Goal: Information Seeking & Learning: Learn about a topic

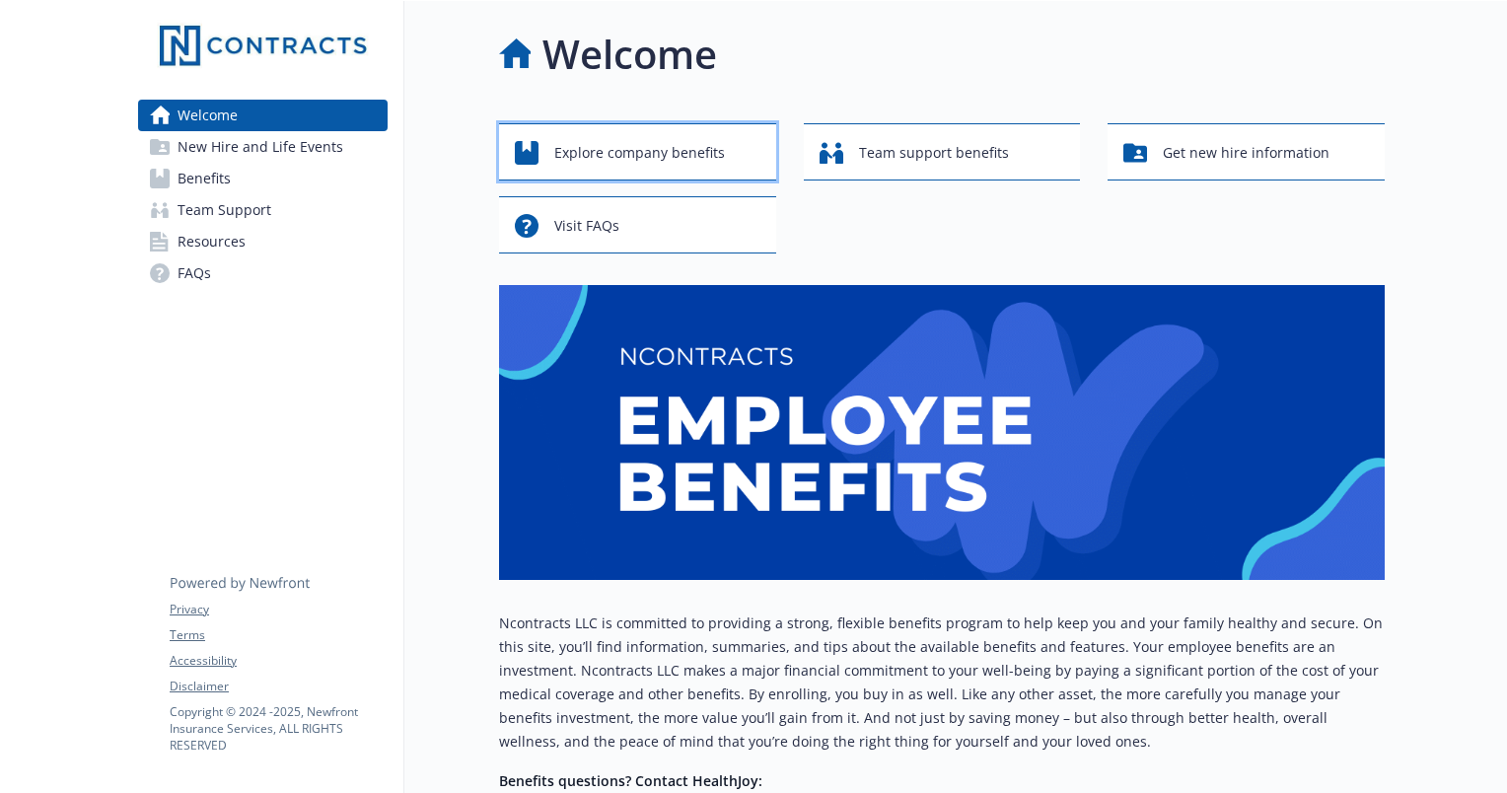
click at [604, 150] on span "Explore company benefits" at bounding box center [639, 152] width 171 height 37
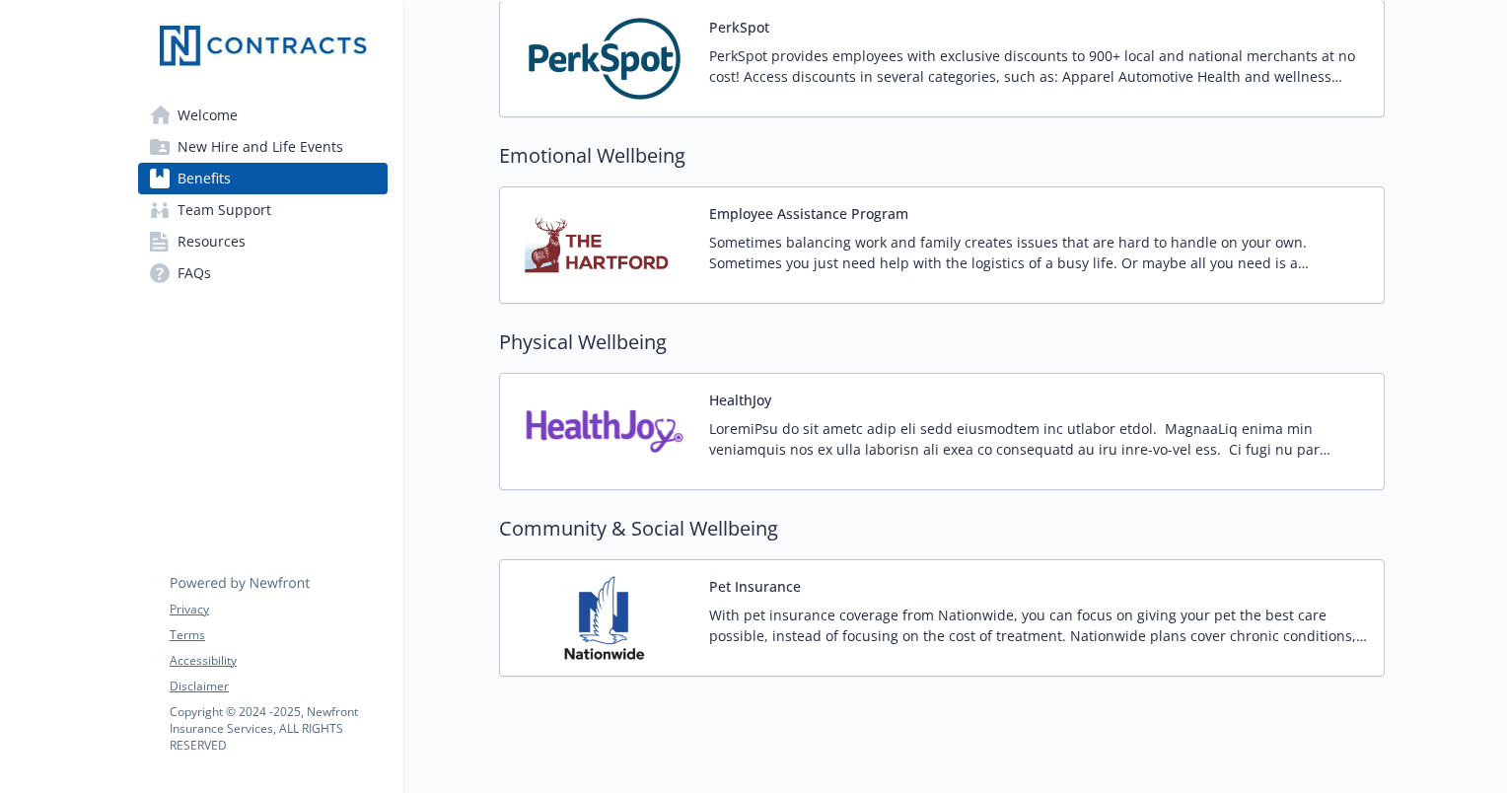
scroll to position [2575, 0]
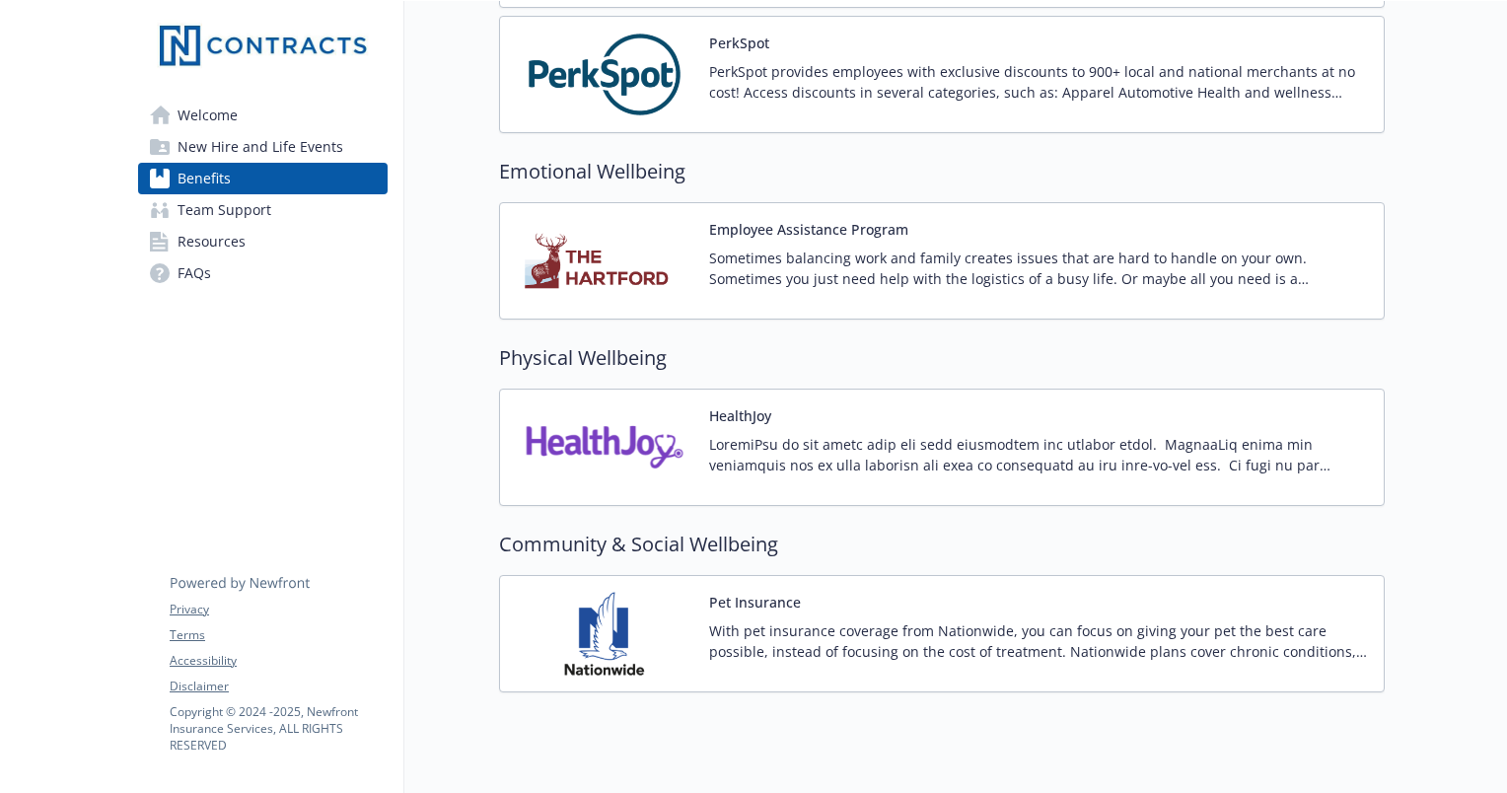
click at [825, 624] on p "With pet insurance coverage from Nationwide, you can focus on giving your pet t…" at bounding box center [1038, 641] width 659 height 41
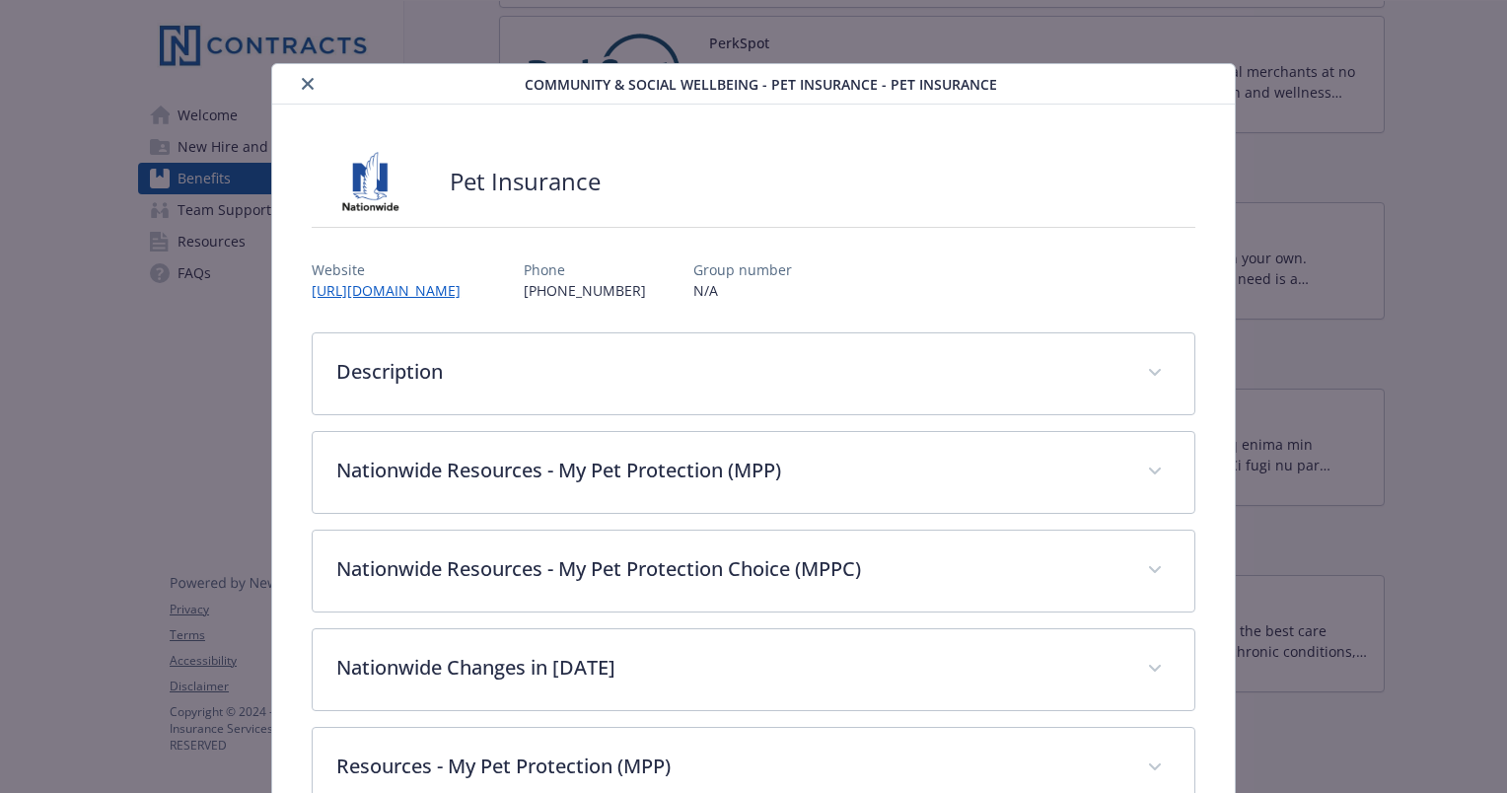
scroll to position [59, 0]
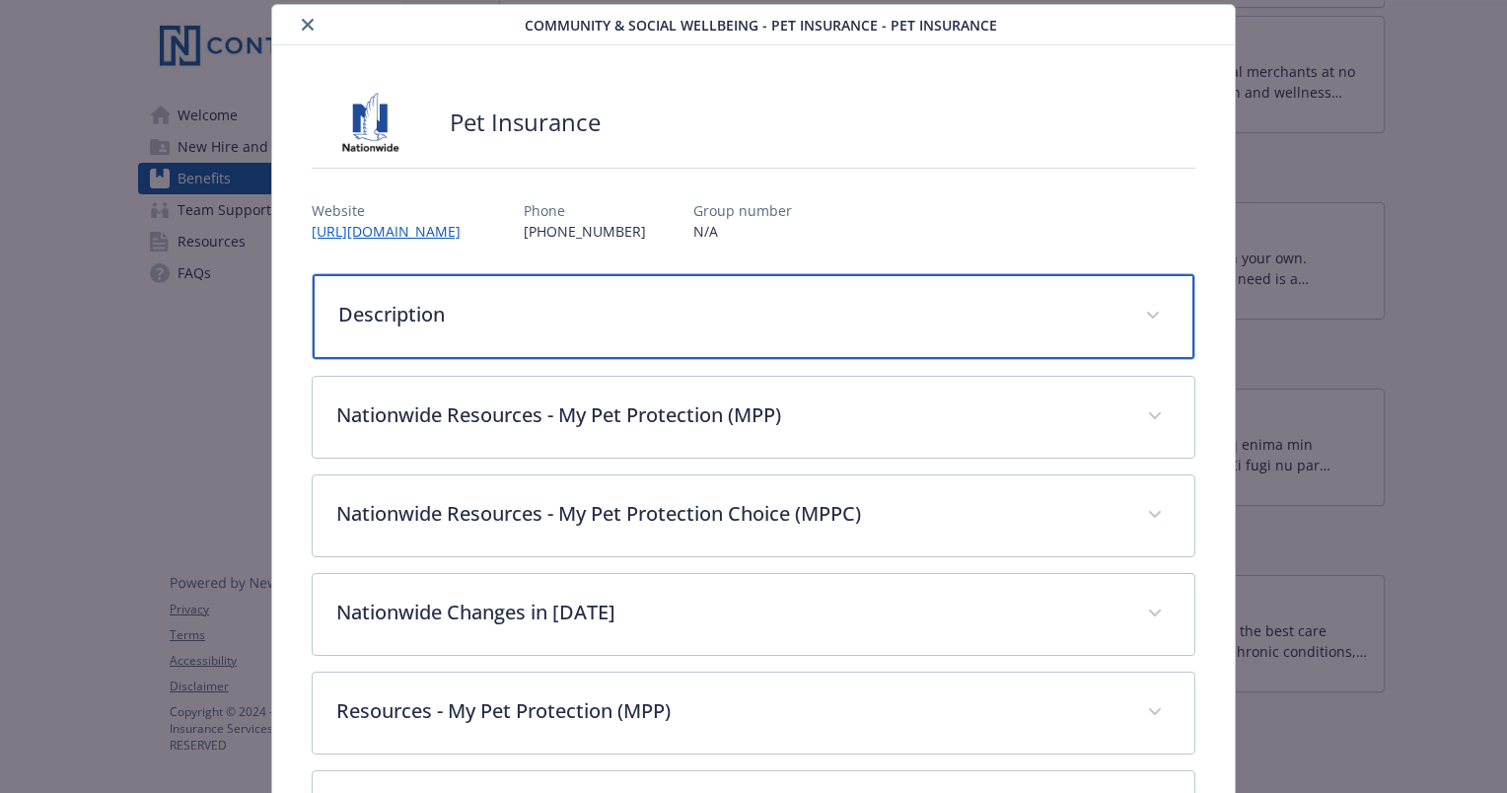
click at [1081, 331] on div "Description" at bounding box center [754, 316] width 882 height 85
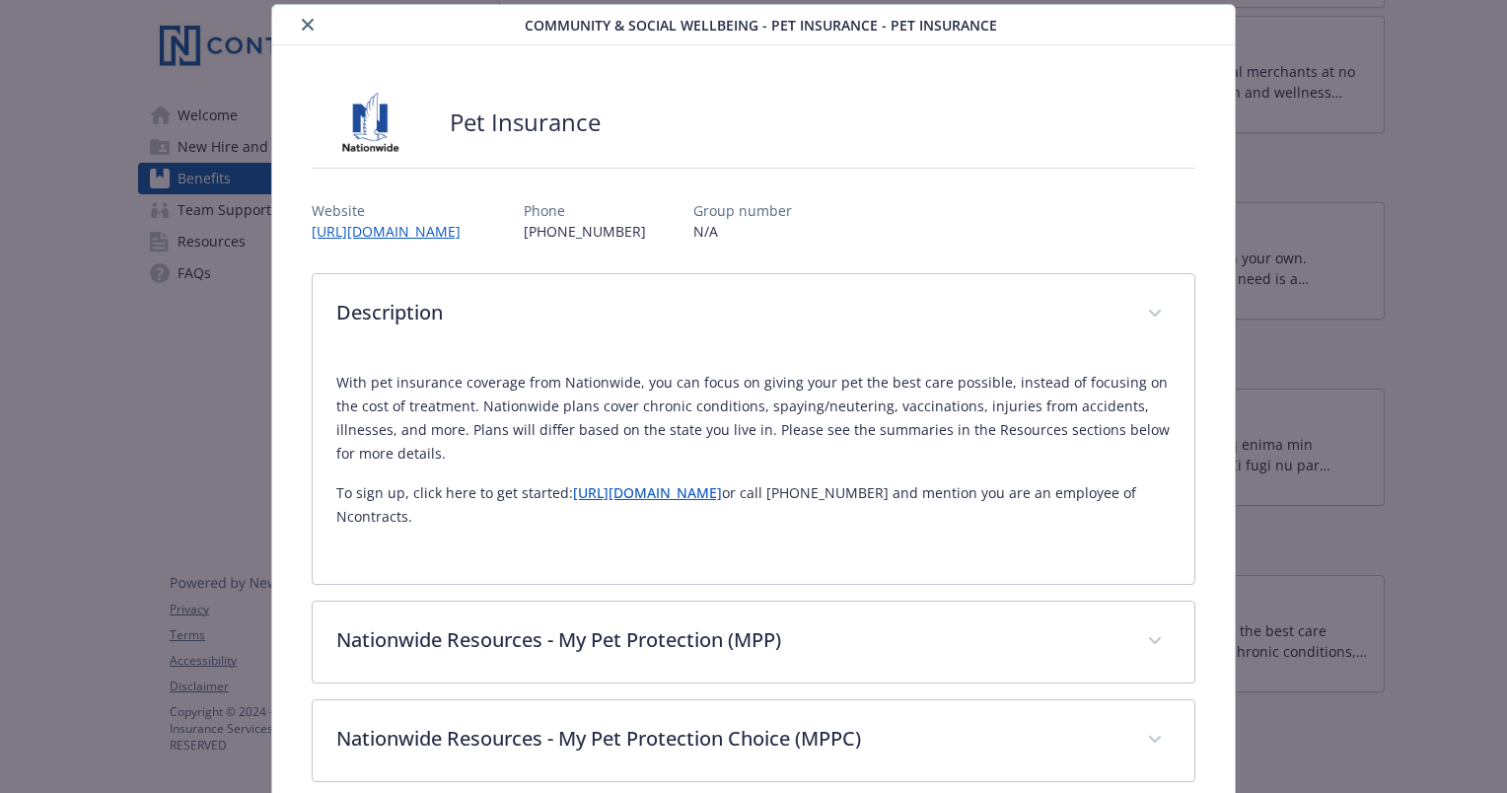
click at [303, 31] on button "close" at bounding box center [308, 25] width 24 height 24
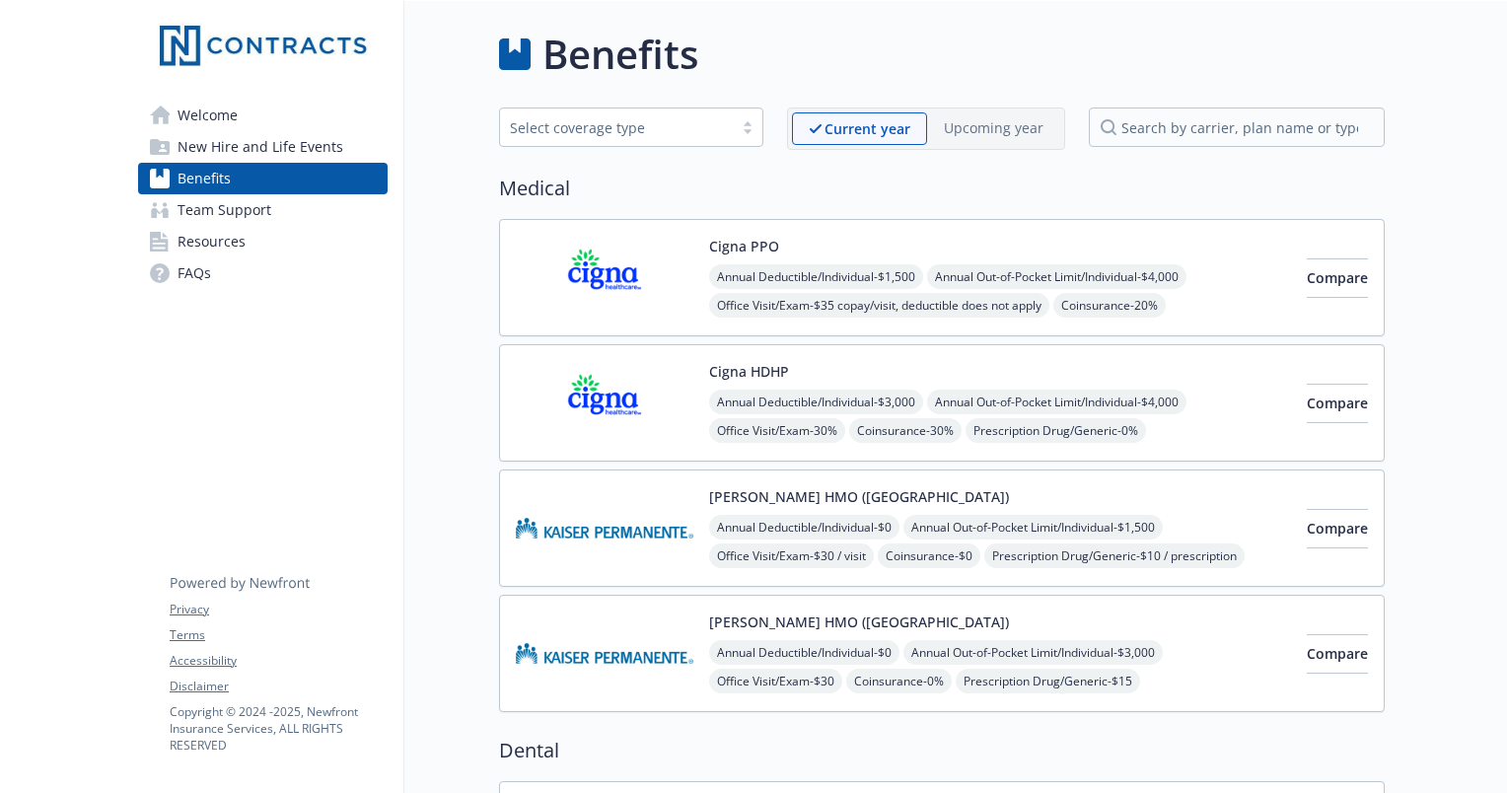
click at [543, 292] on img at bounding box center [605, 278] width 178 height 84
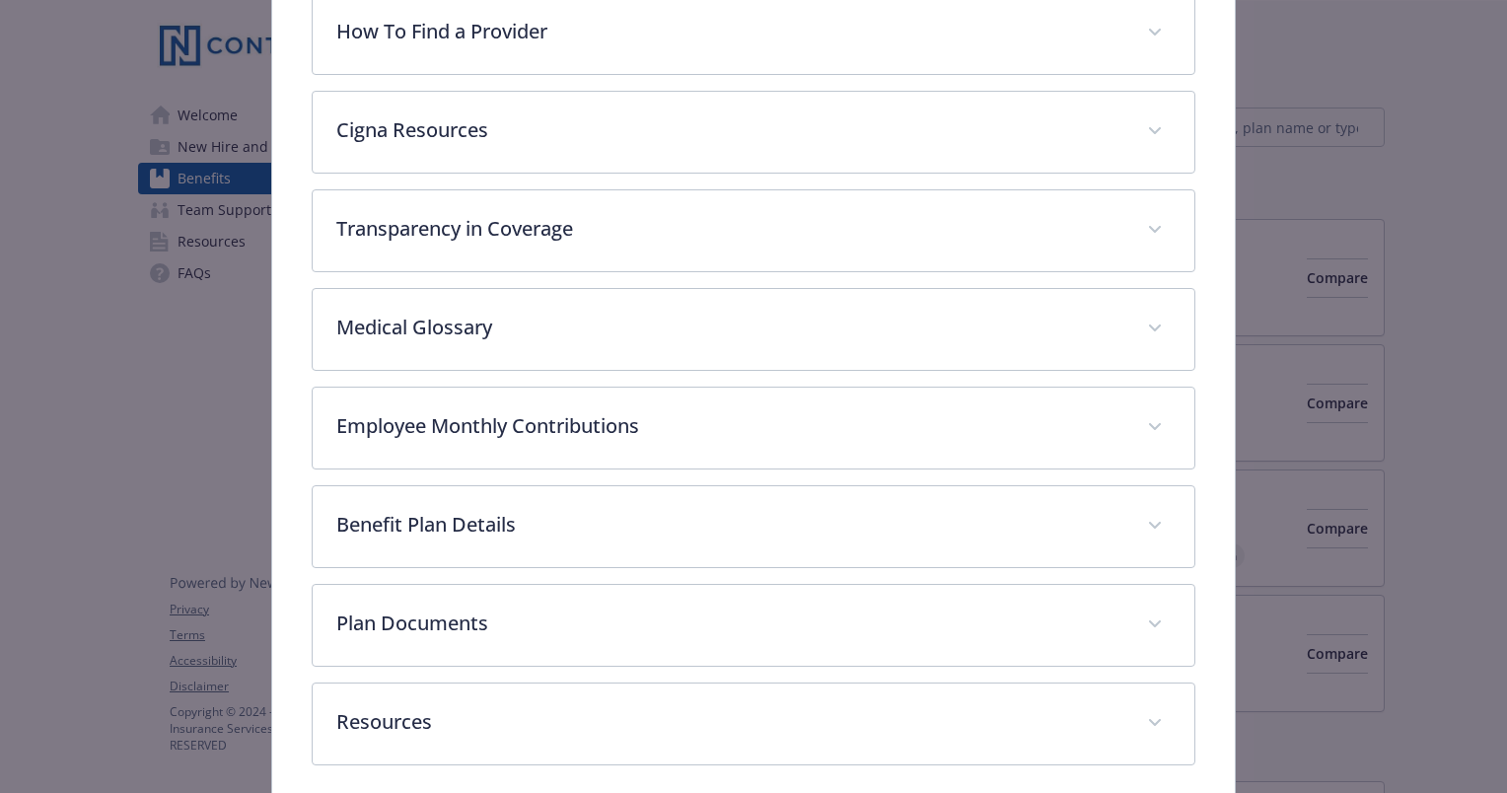
scroll to position [441, 0]
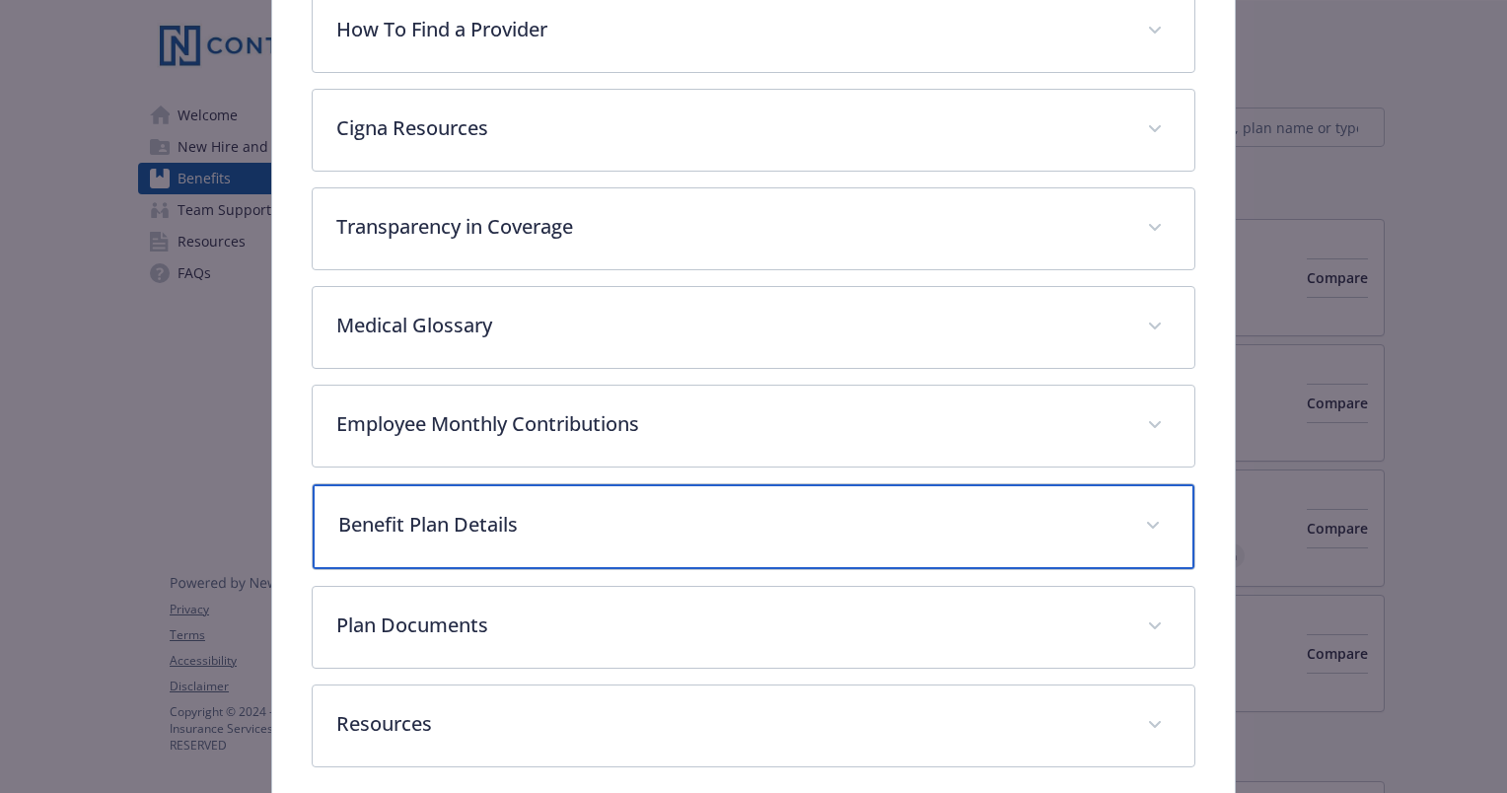
click at [622, 489] on div "Benefit Plan Details" at bounding box center [754, 526] width 882 height 85
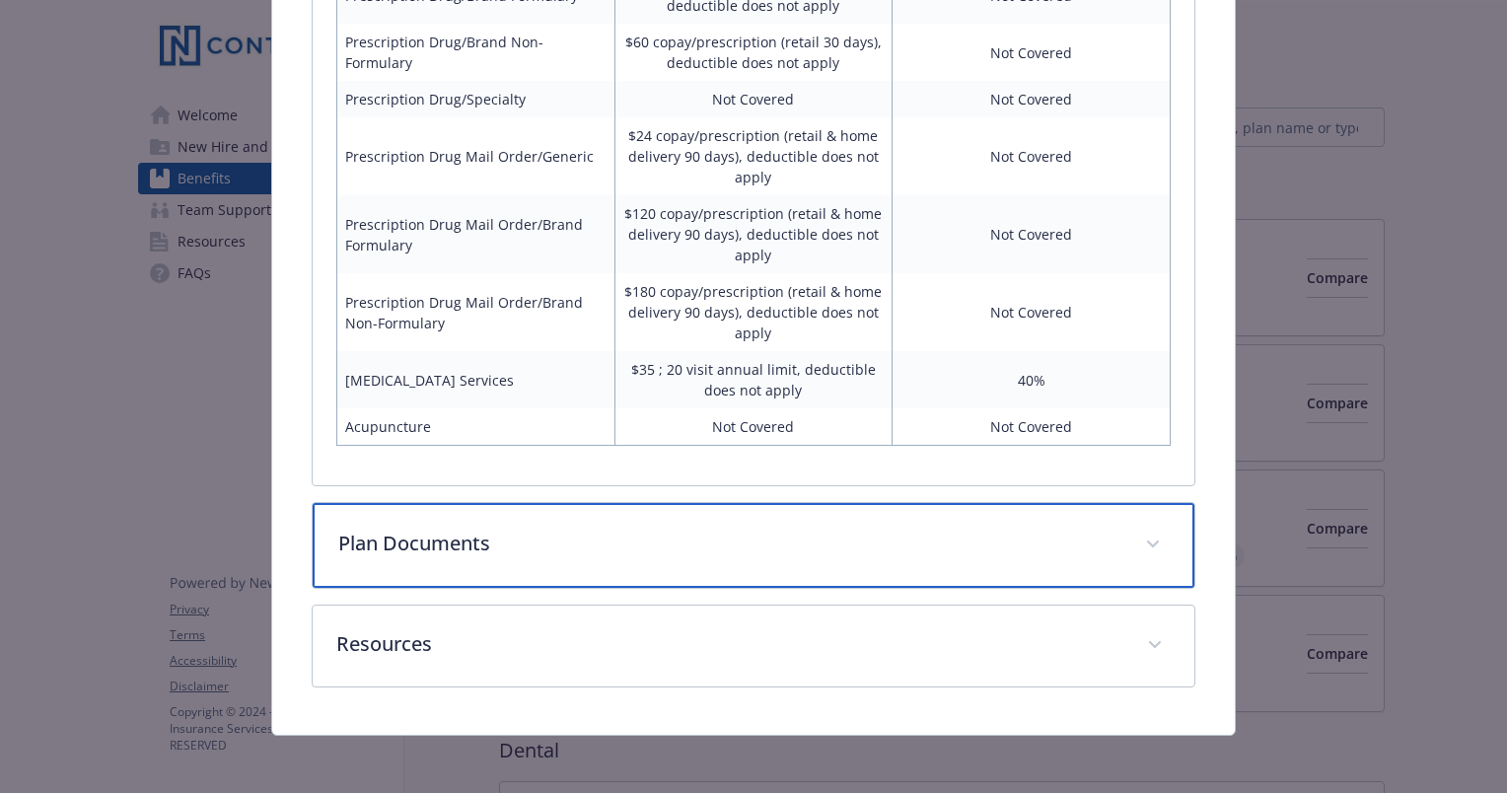
scroll to position [1803, 0]
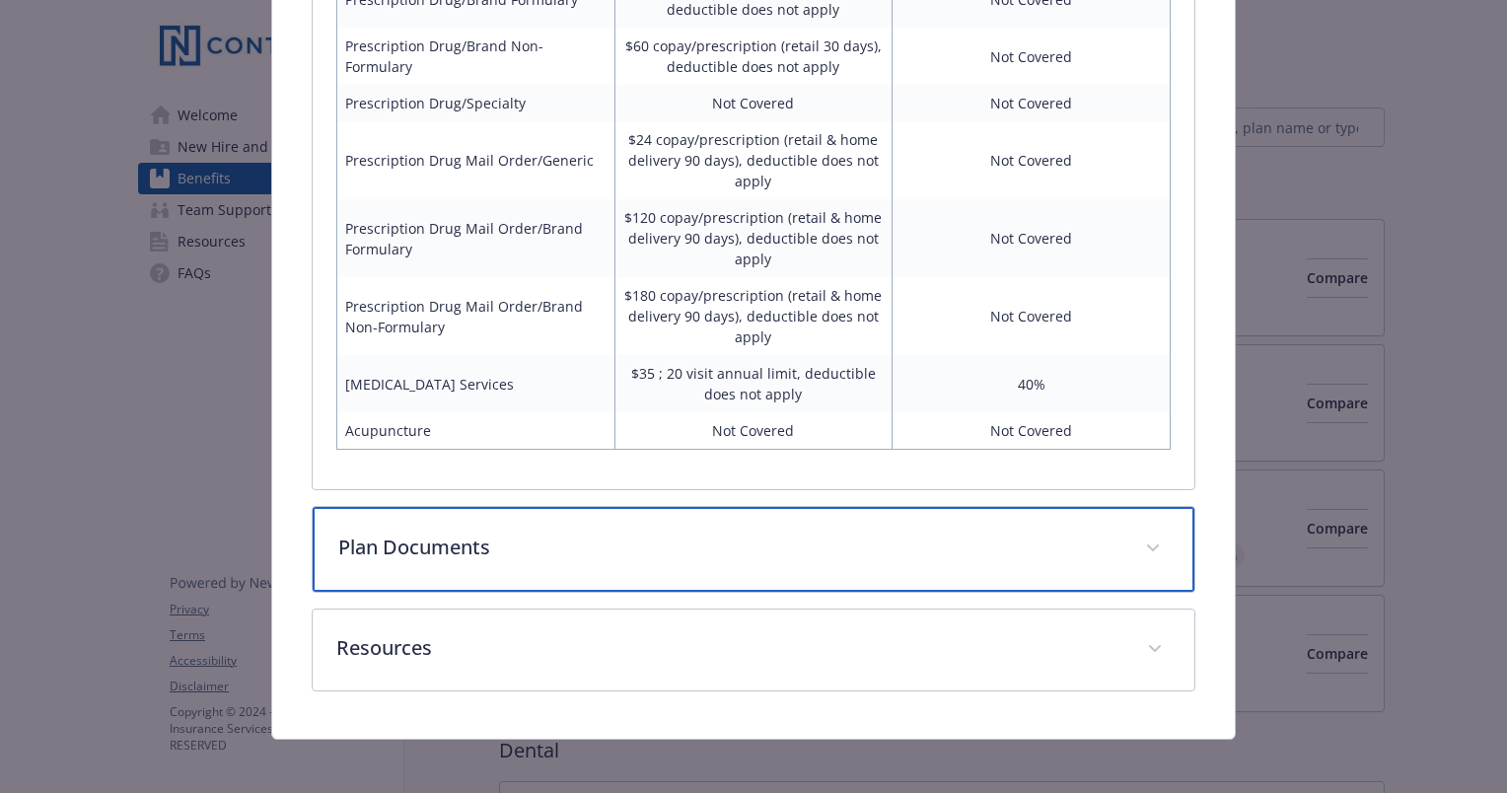
click at [652, 523] on div "Plan Documents" at bounding box center [754, 549] width 882 height 85
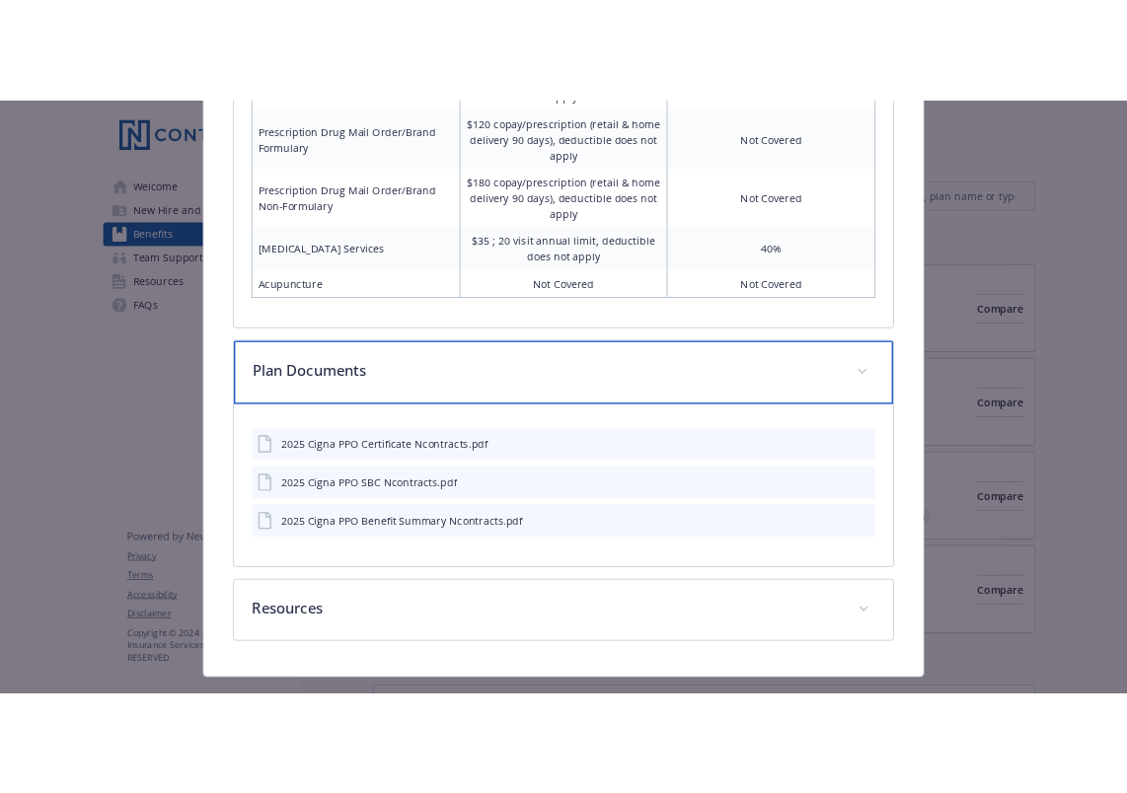
scroll to position [2013, 0]
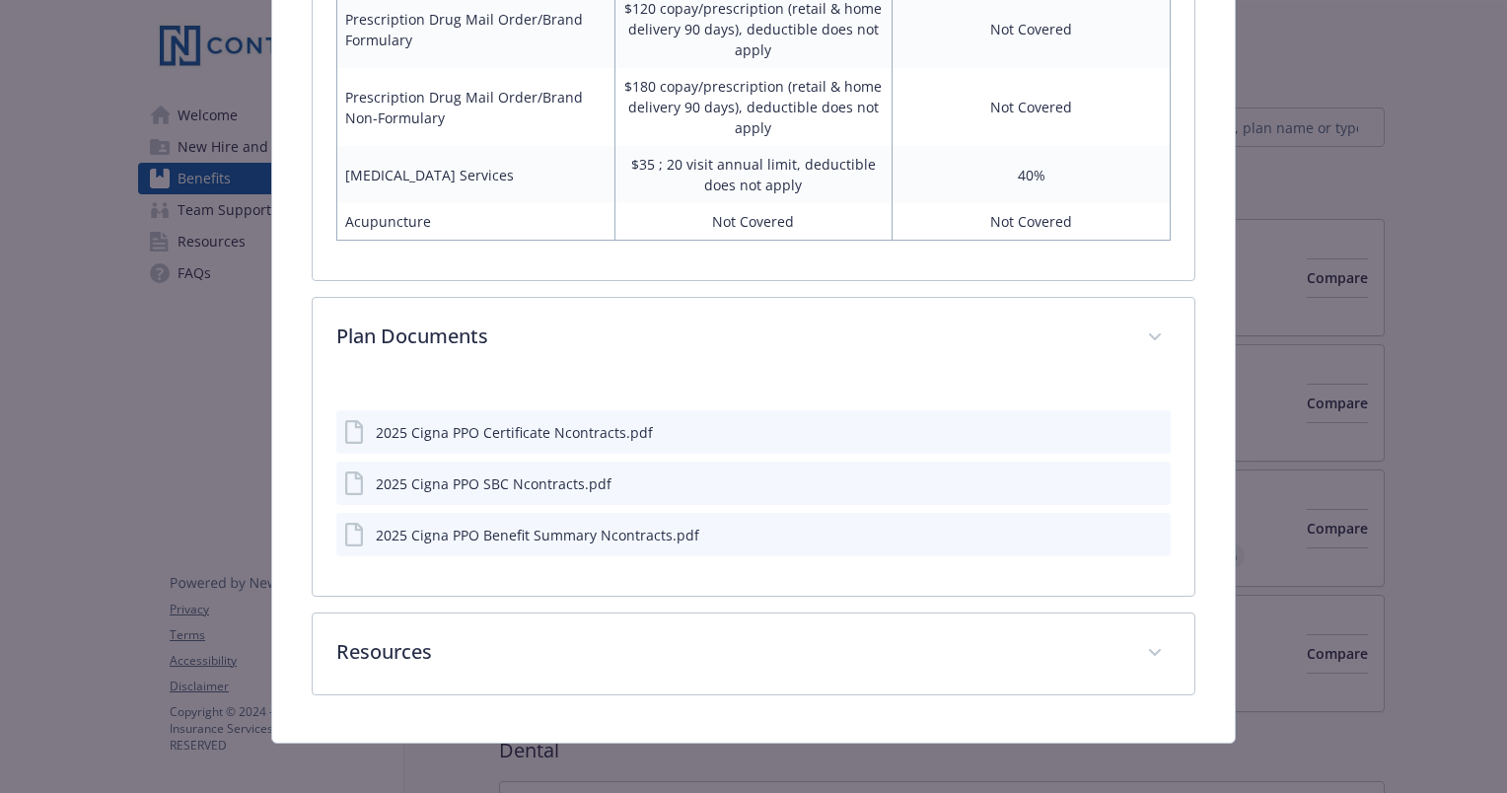
click at [1112, 429] on icon "download file" at bounding box center [1120, 431] width 16 height 16
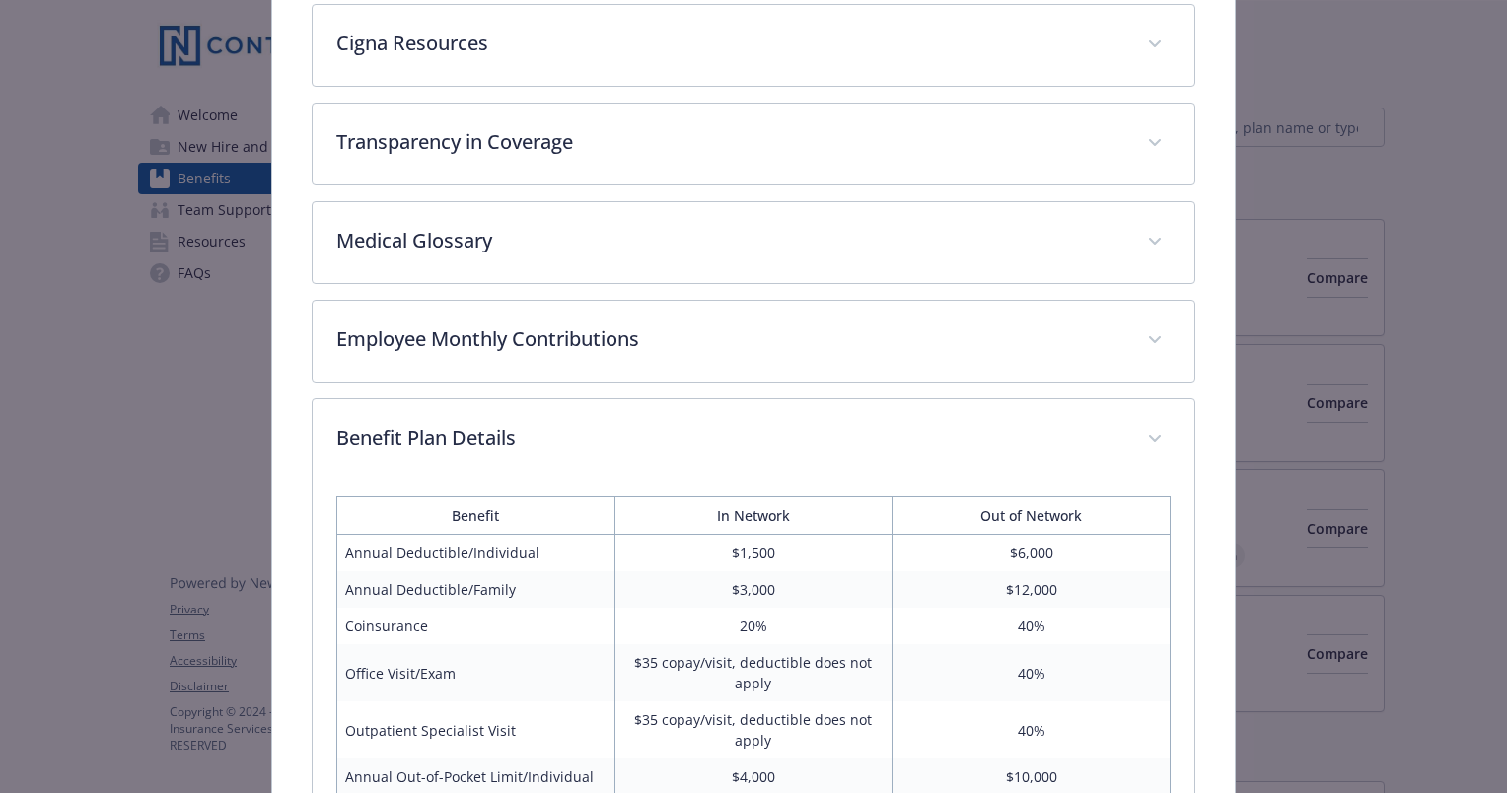
scroll to position [520, 0]
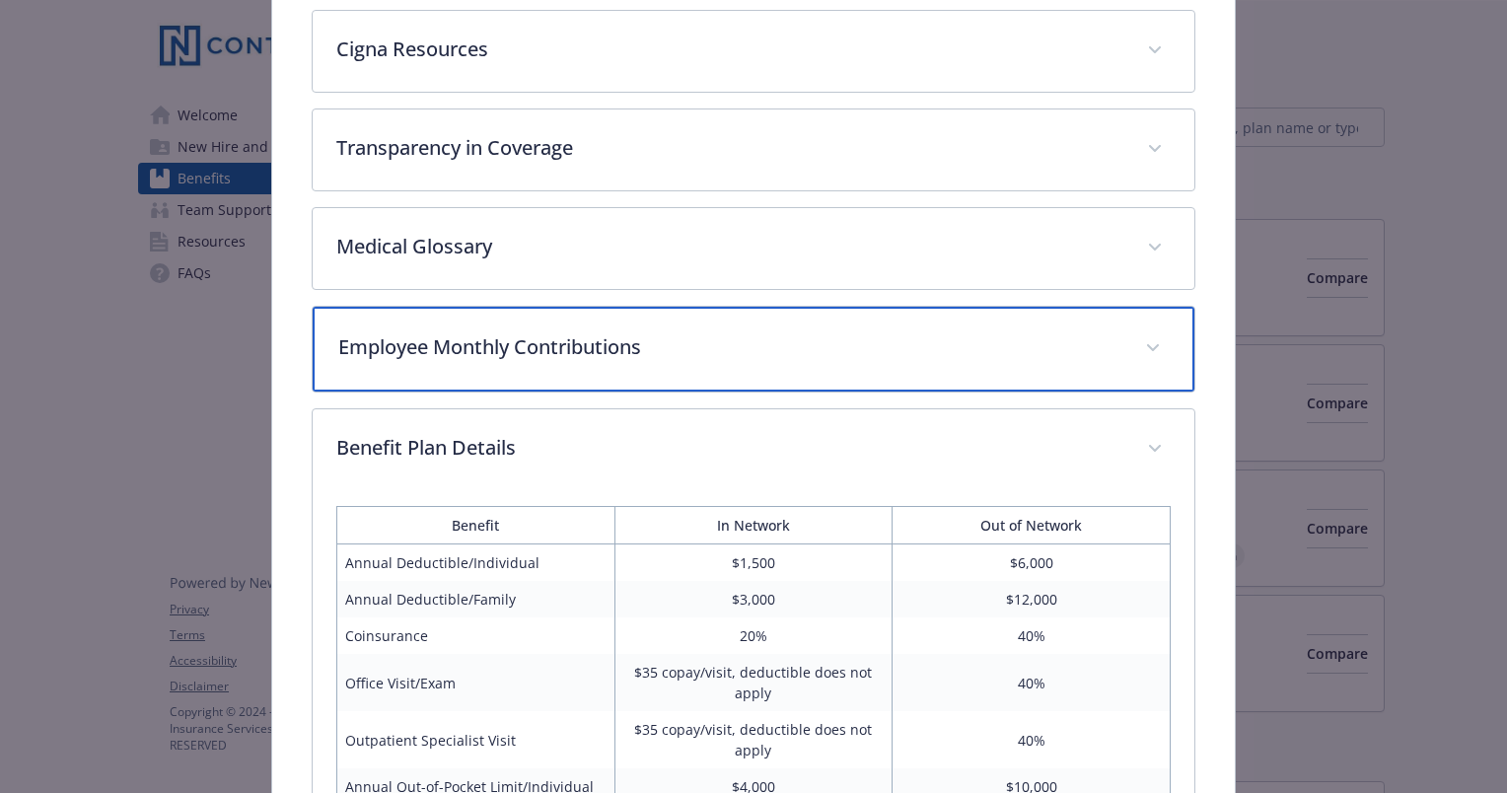
click at [1149, 344] on span "details for plan Medical - Cigna PPO - Medical PPO" at bounding box center [1153, 348] width 32 height 32
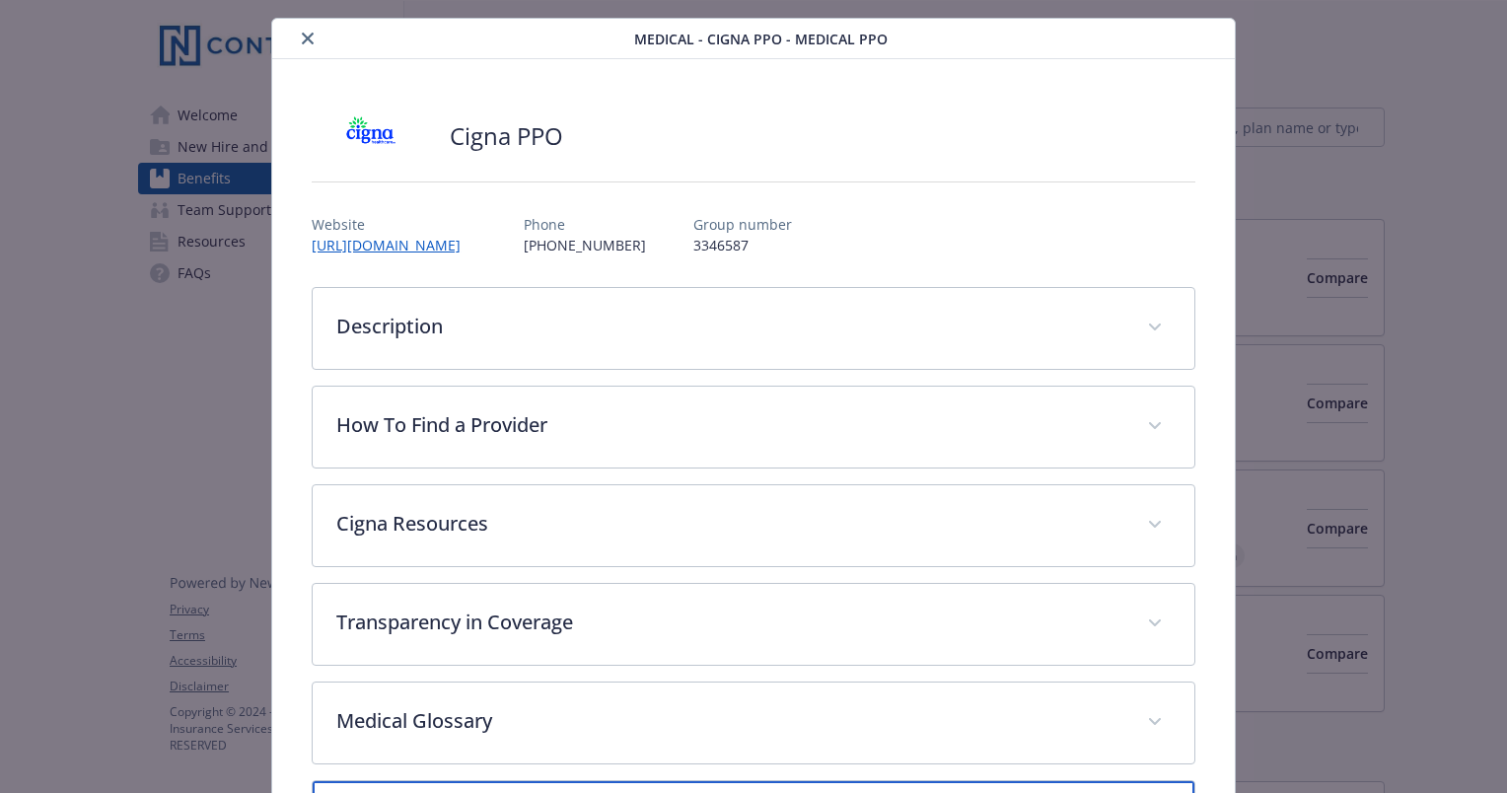
scroll to position [0, 0]
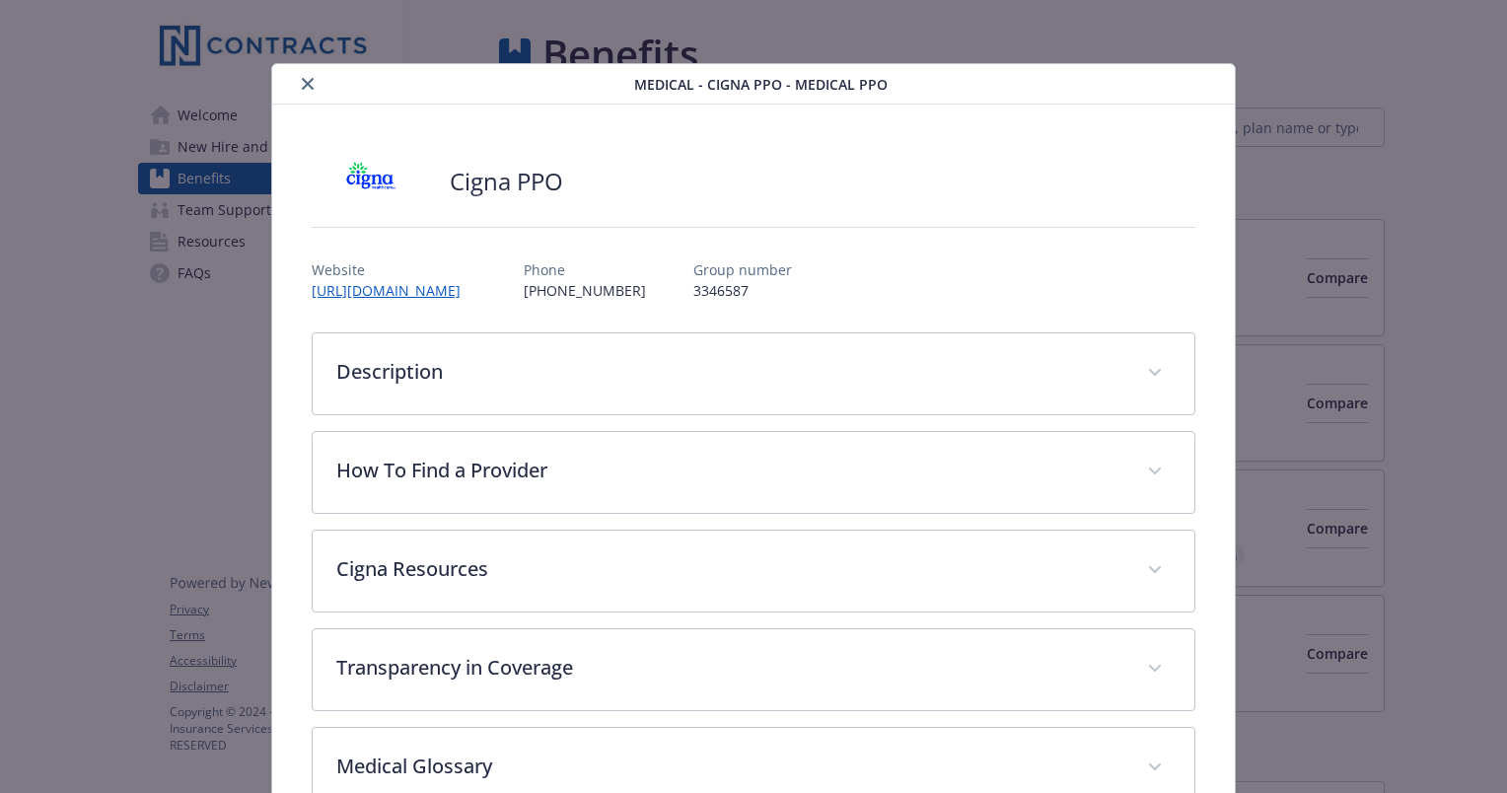
click at [308, 86] on icon "close" at bounding box center [308, 84] width 12 height 12
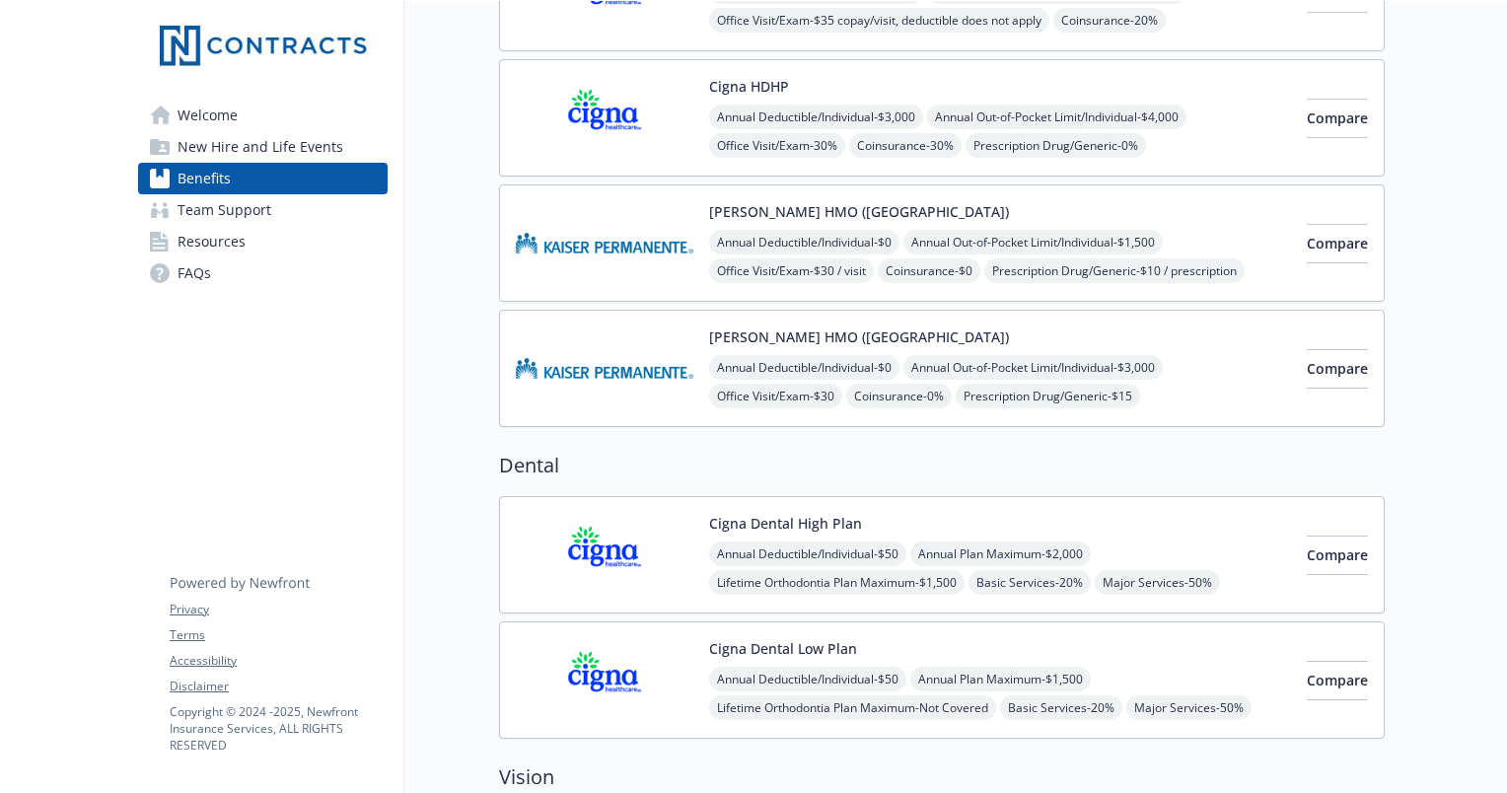
scroll to position [300, 0]
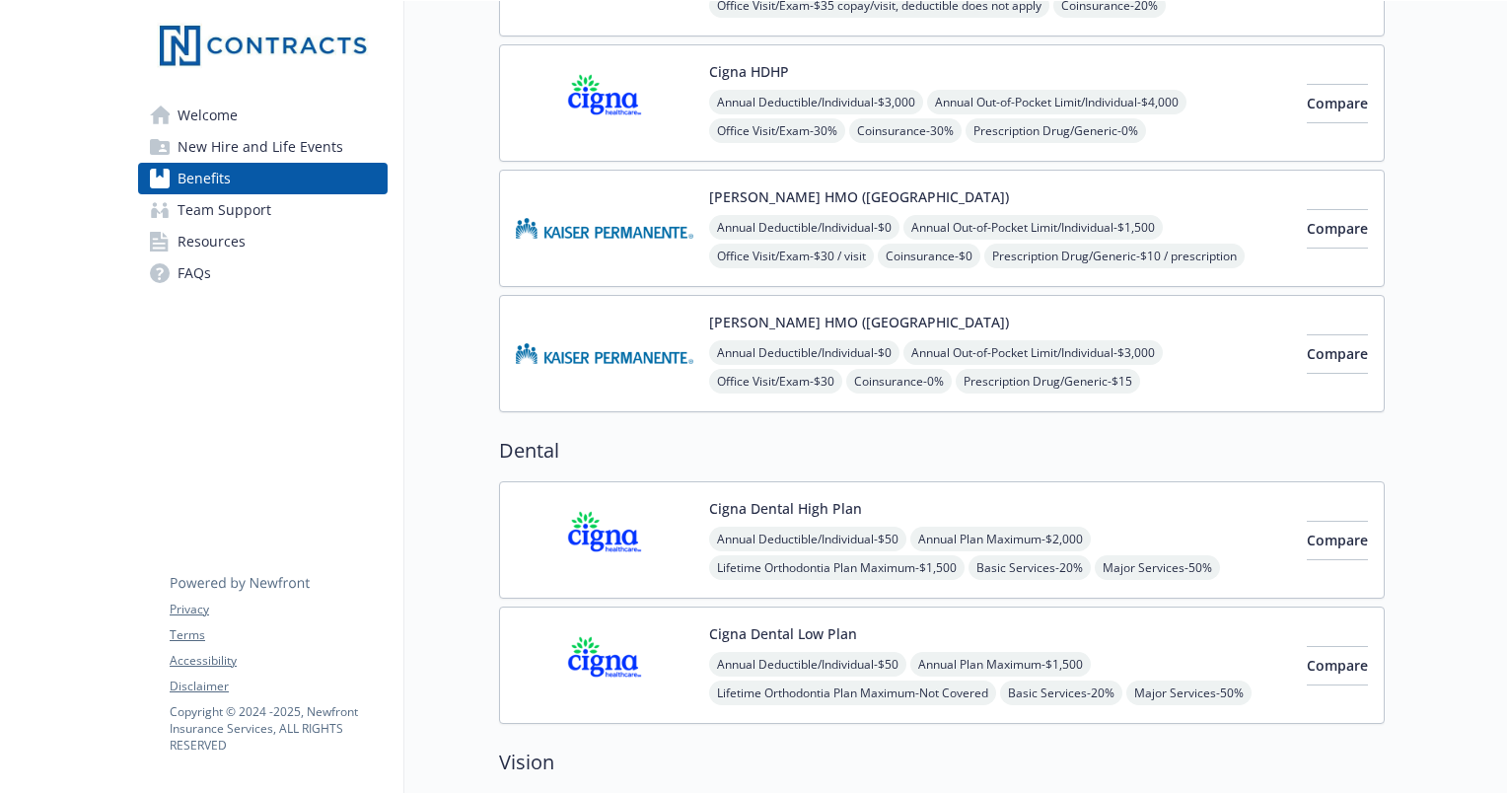
click at [641, 566] on img at bounding box center [605, 540] width 178 height 84
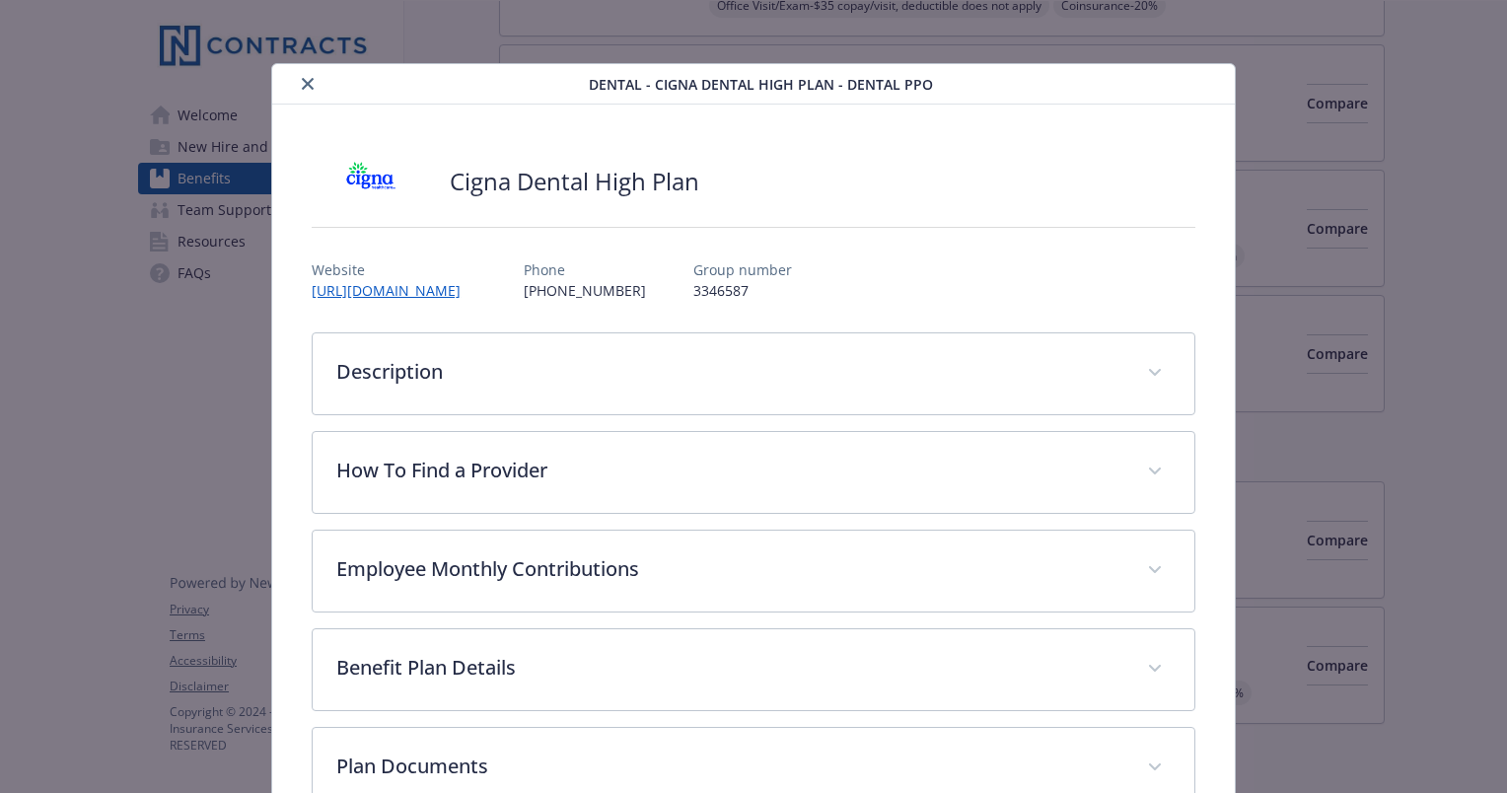
scroll to position [56, 0]
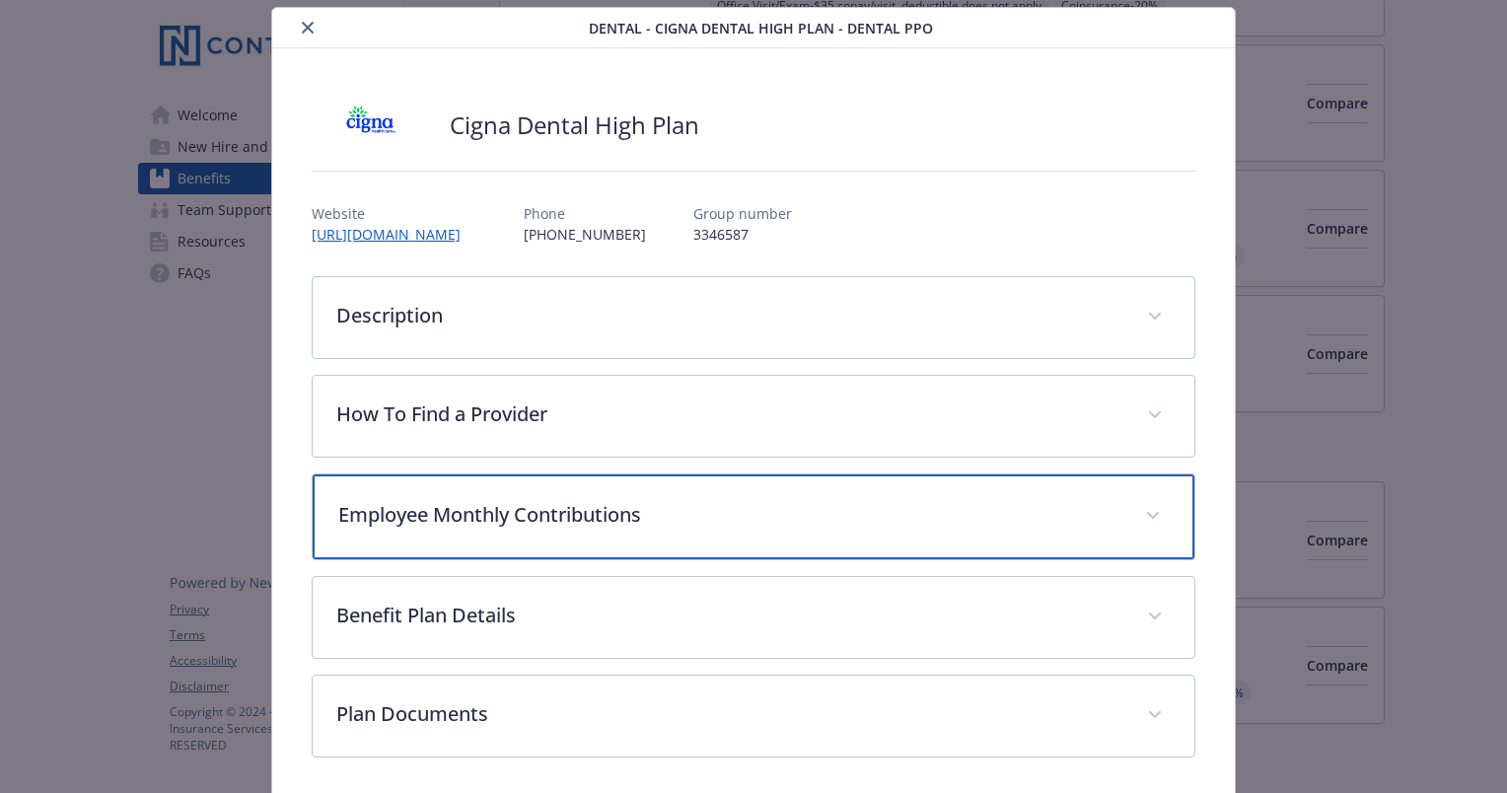
click at [656, 500] on p "Employee Monthly Contributions" at bounding box center [729, 515] width 783 height 30
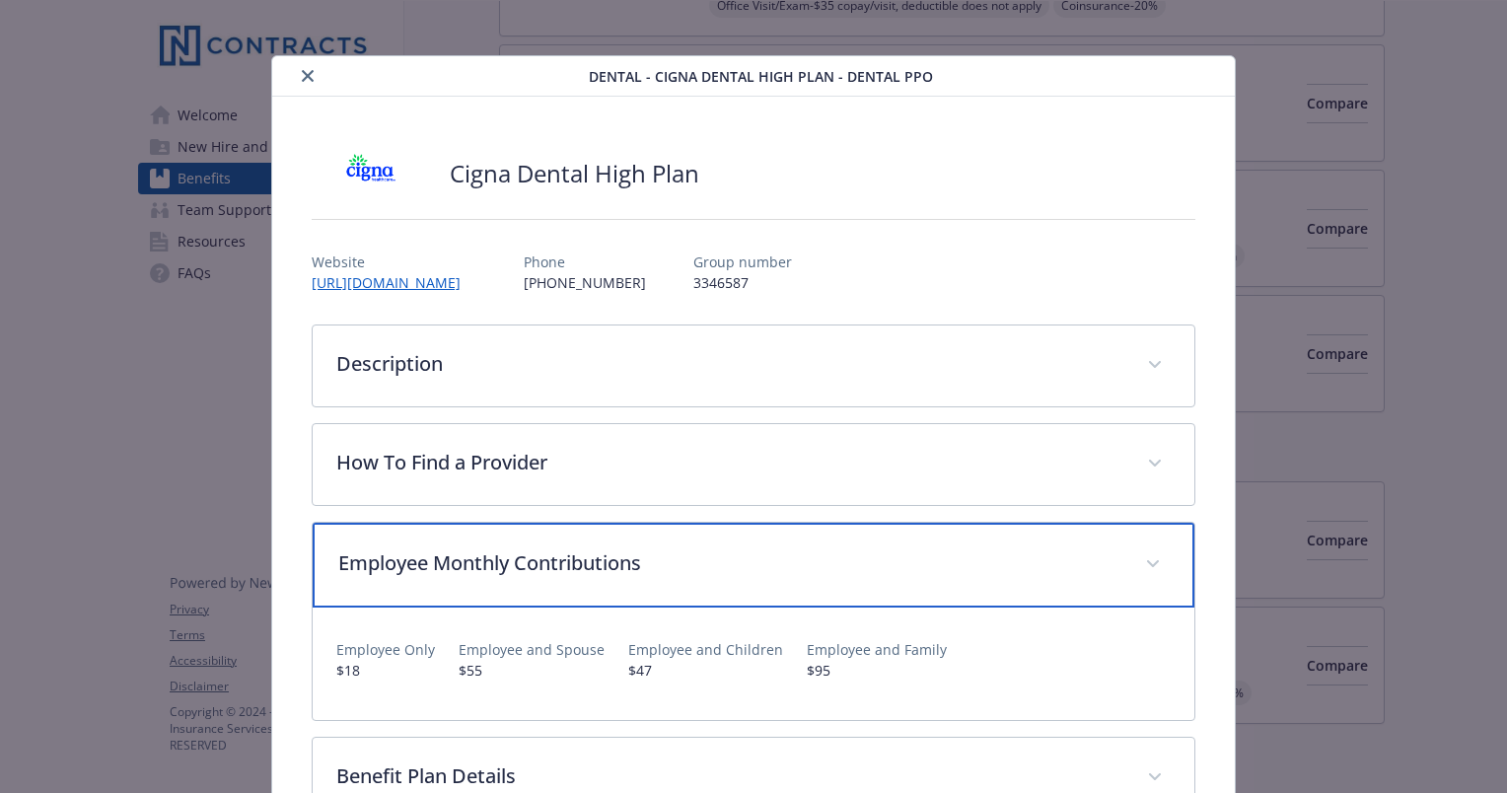
scroll to position [0, 0]
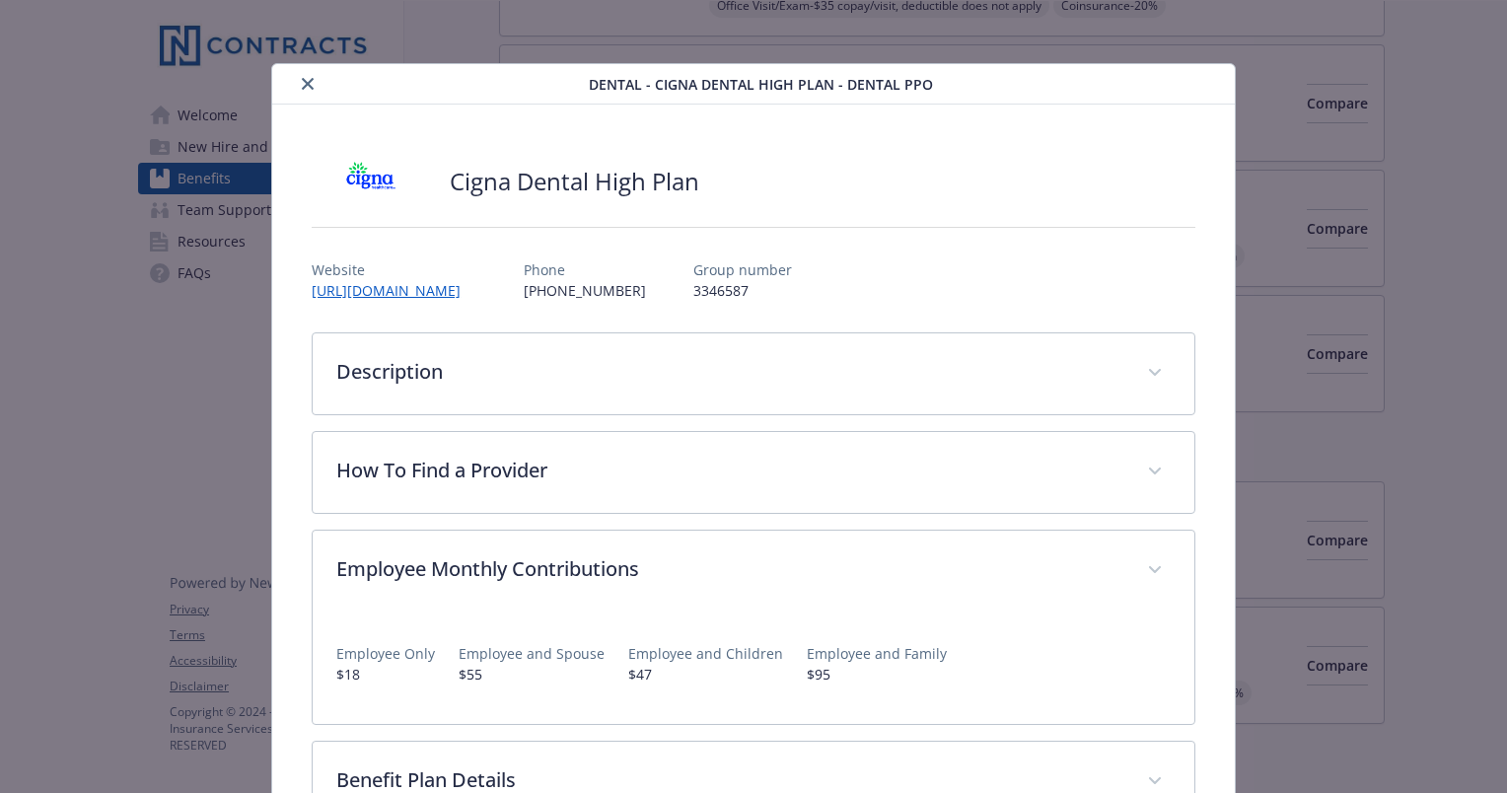
click at [306, 83] on icon "close" at bounding box center [308, 84] width 12 height 12
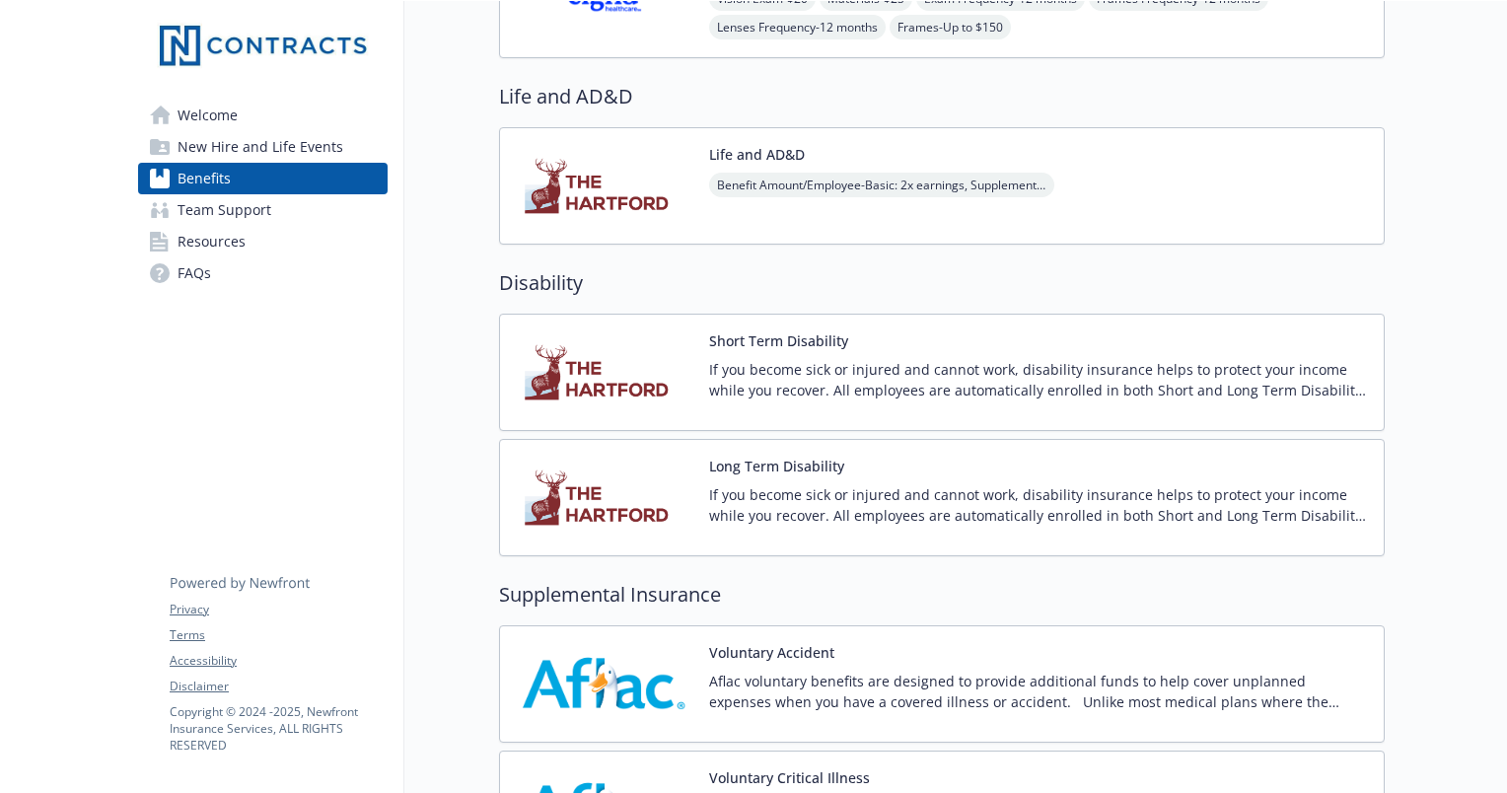
scroll to position [1144, 0]
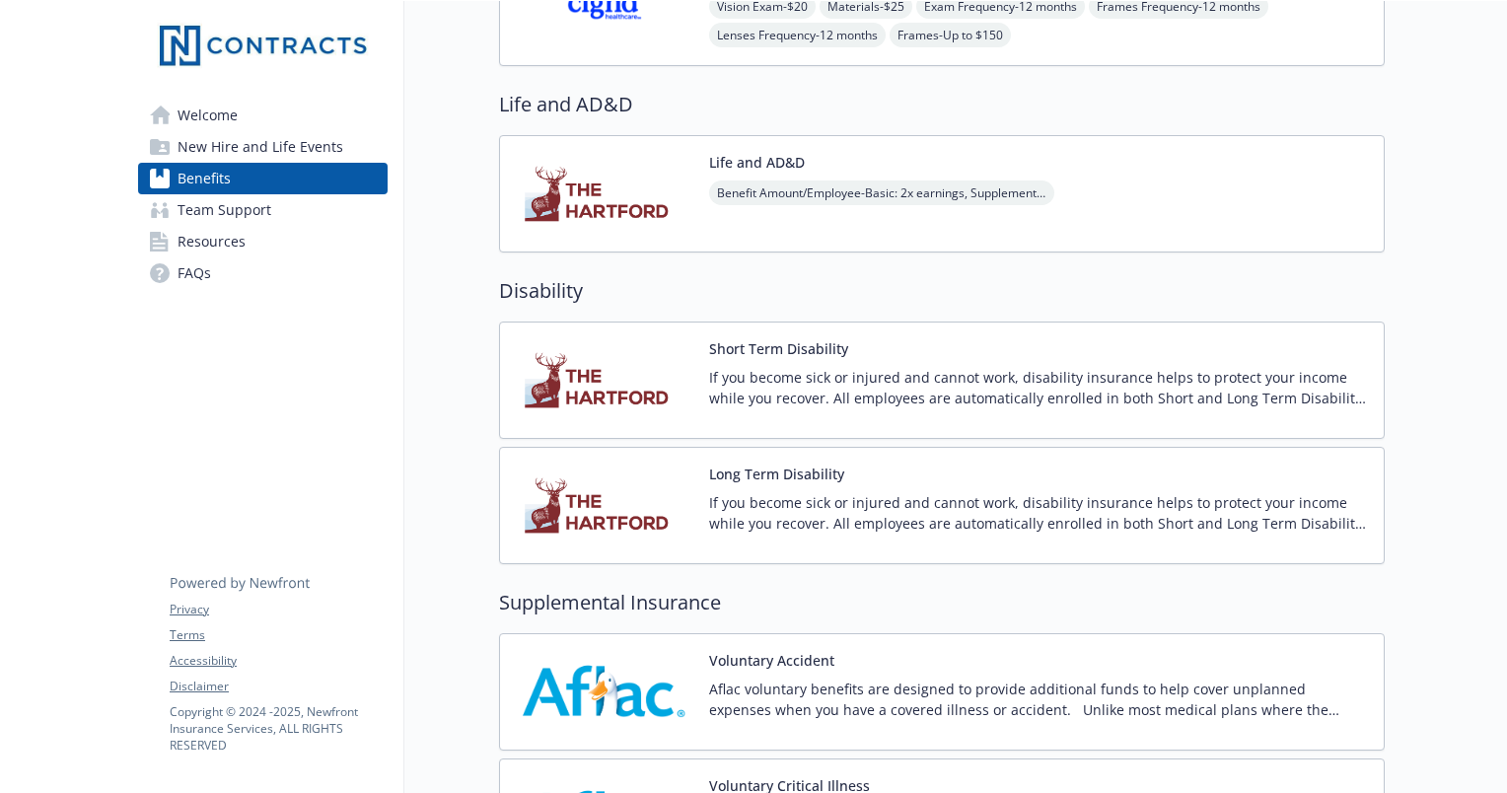
click at [802, 399] on p "If you become sick or injured and cannot work, disability insurance helps to pr…" at bounding box center [1038, 387] width 659 height 41
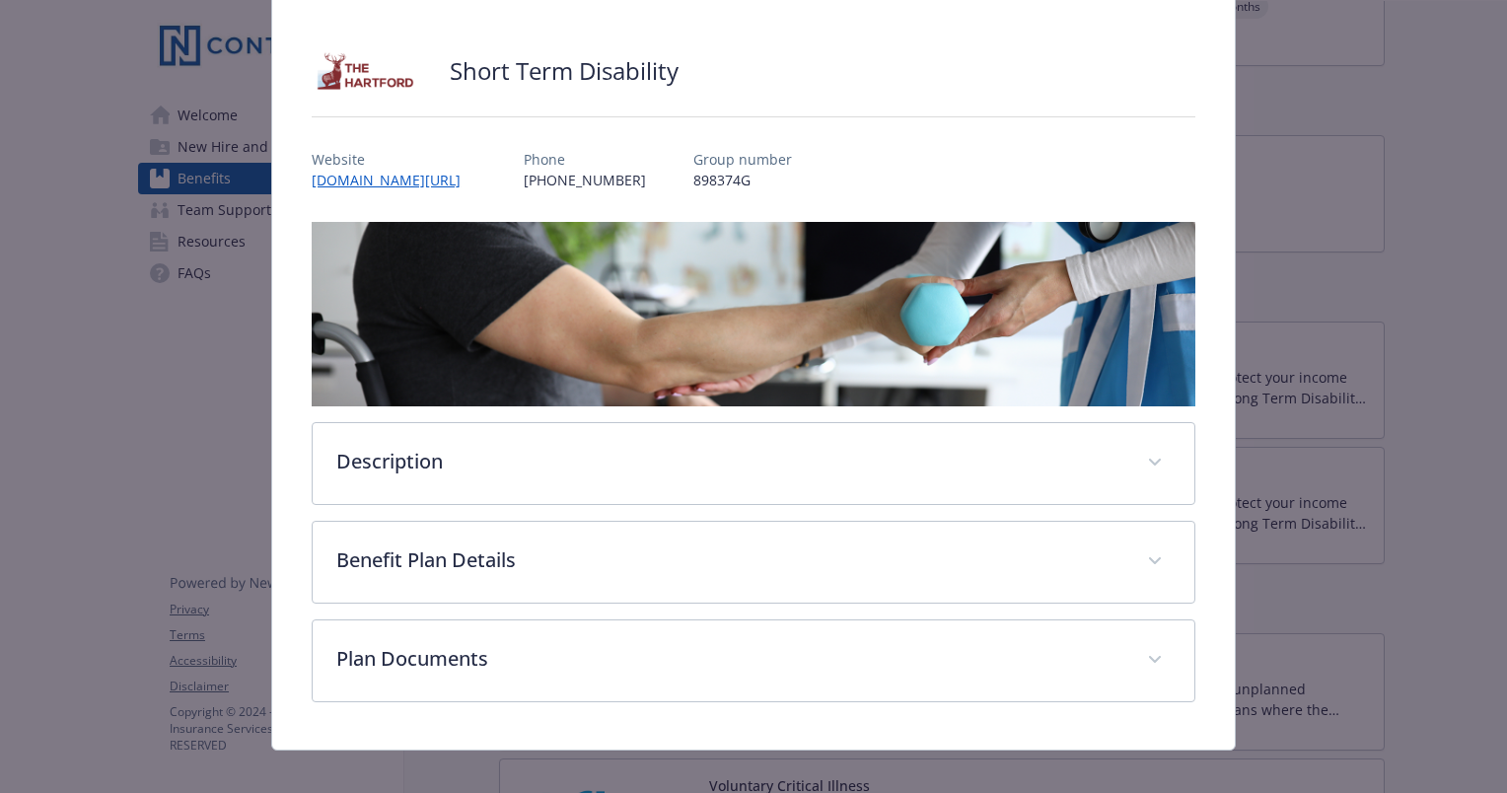
scroll to position [126, 0]
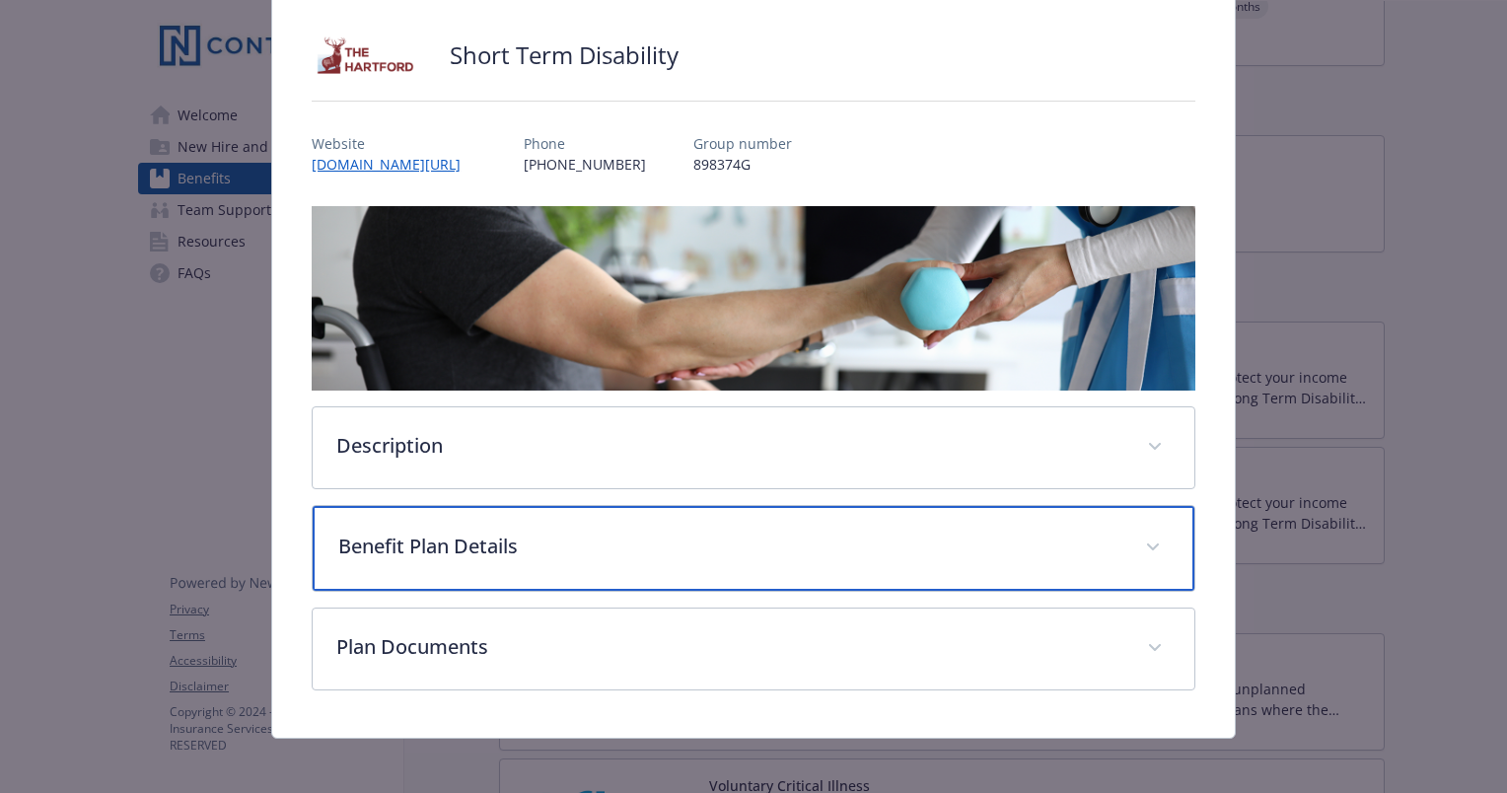
click at [805, 538] on p "Benefit Plan Details" at bounding box center [729, 547] width 783 height 30
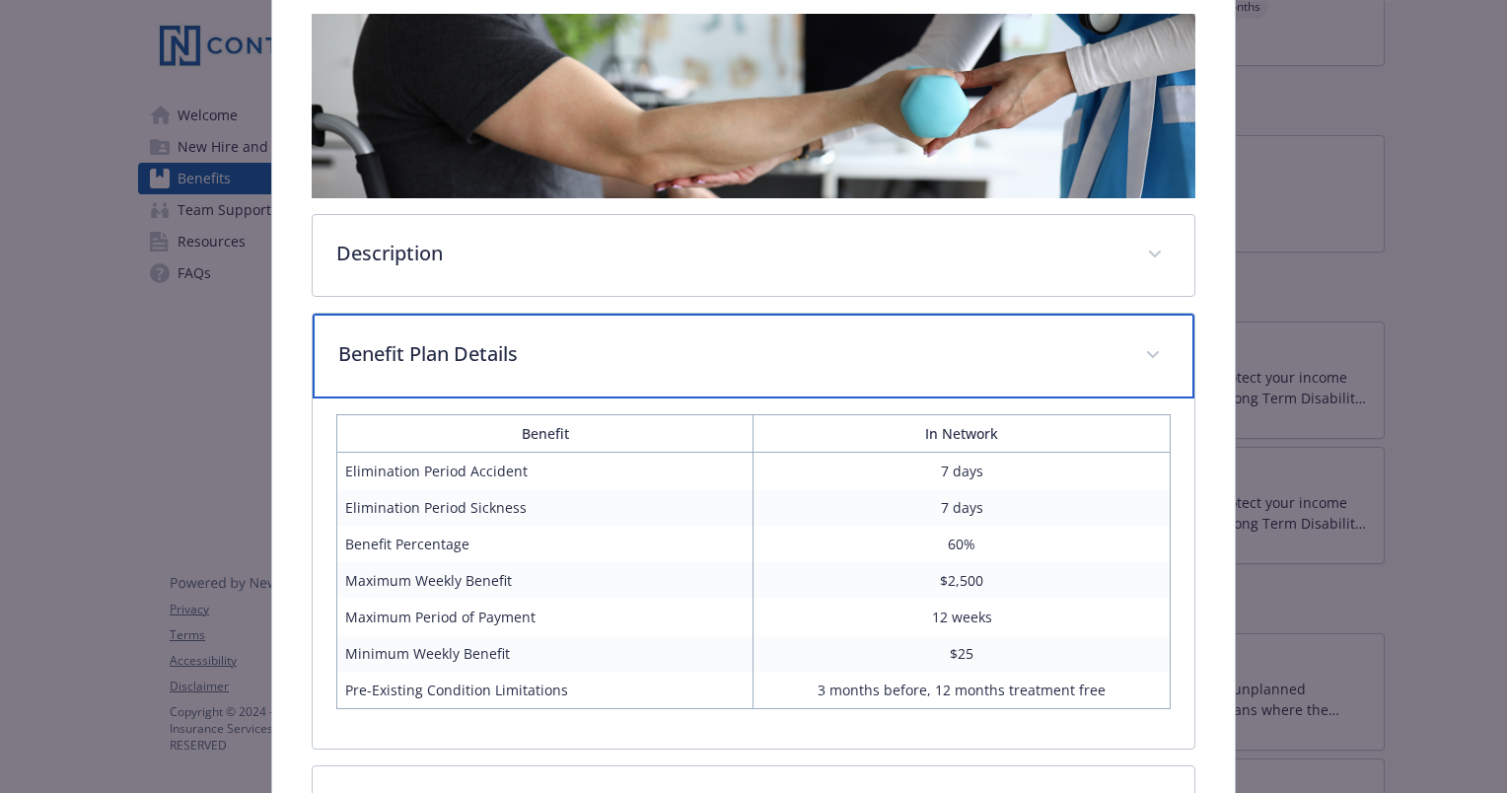
scroll to position [318, 0]
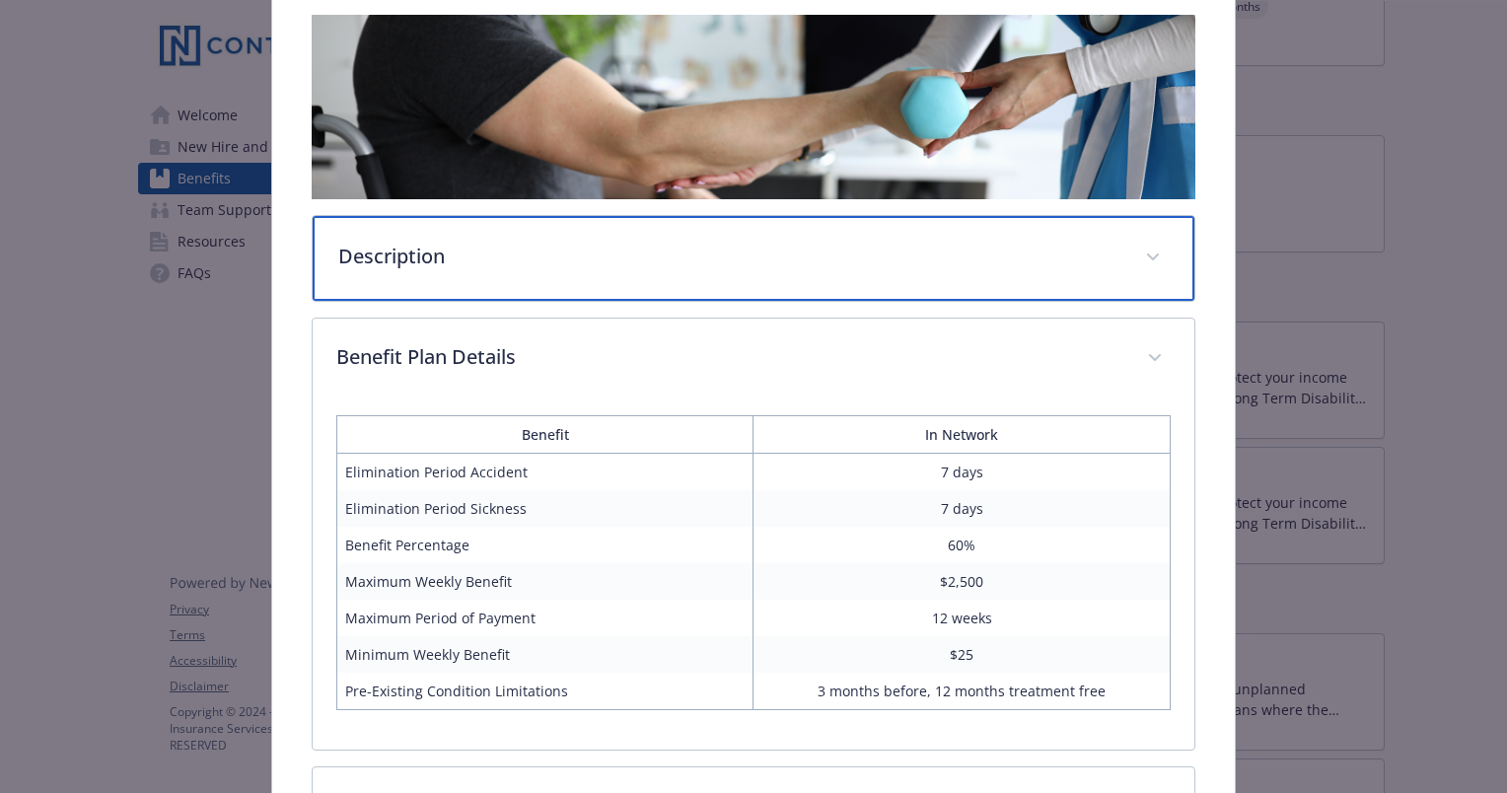
click at [853, 257] on p "Description" at bounding box center [729, 257] width 783 height 30
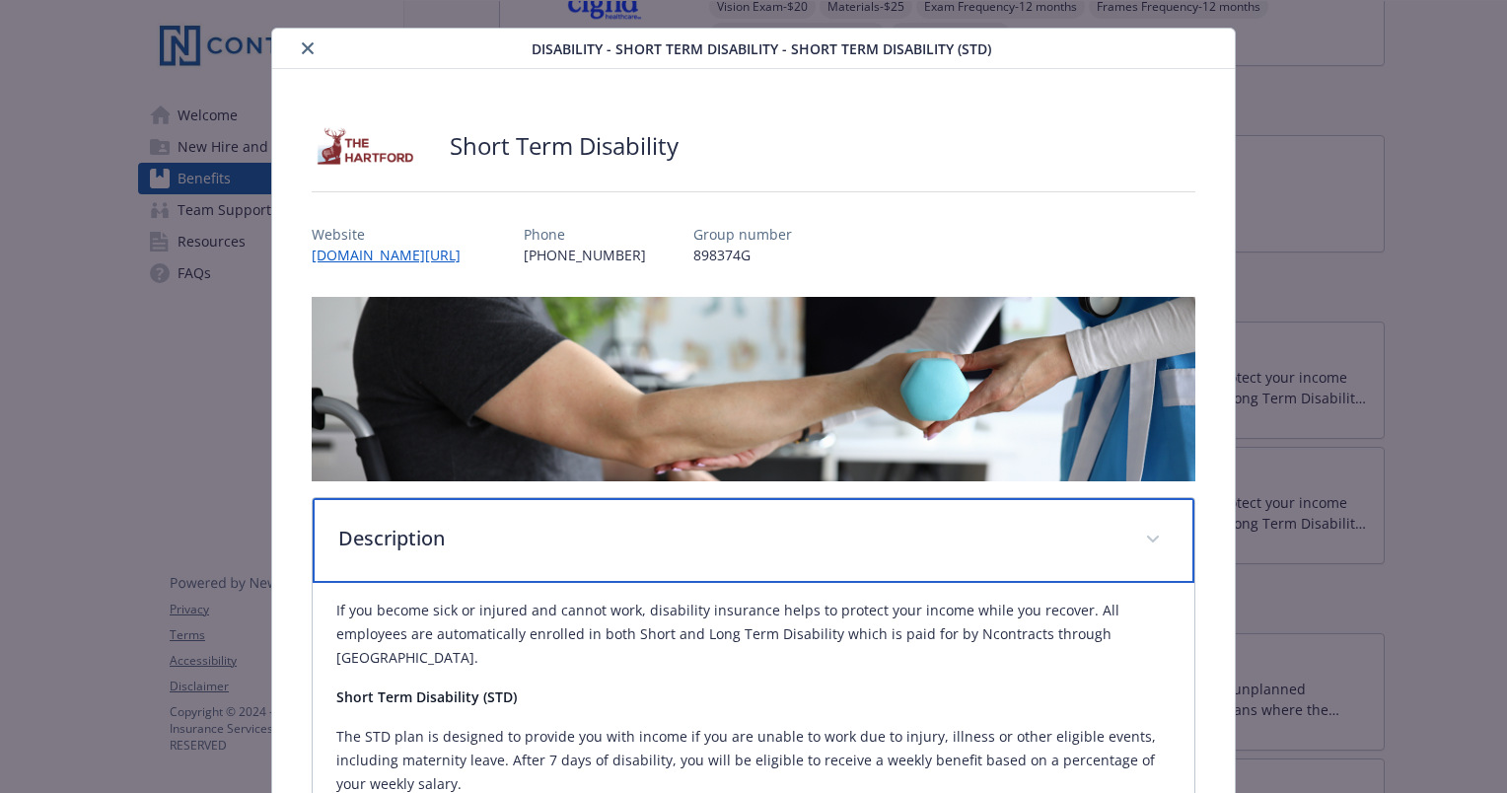
scroll to position [0, 0]
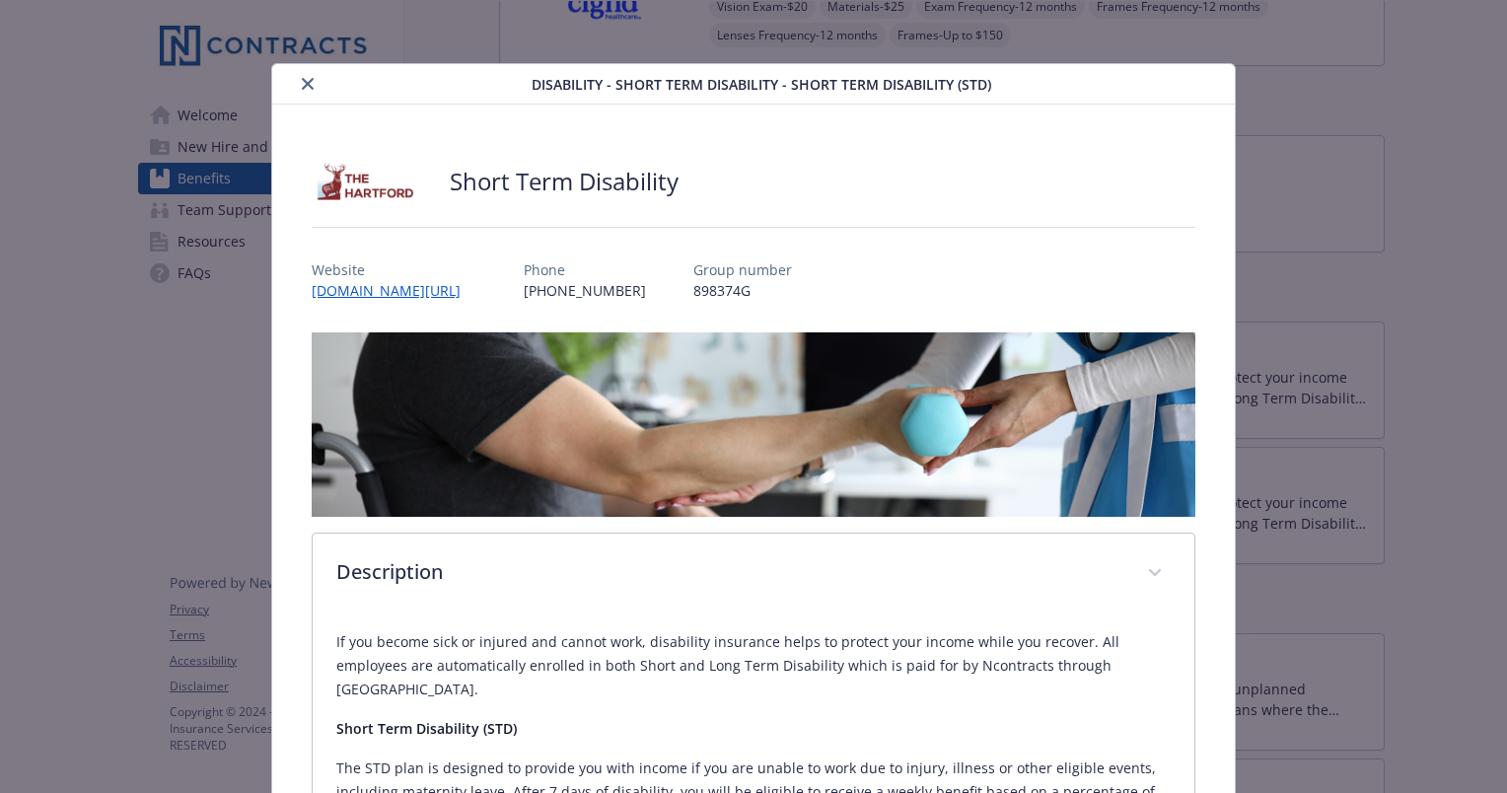
click at [306, 78] on icon "close" at bounding box center [308, 84] width 12 height 12
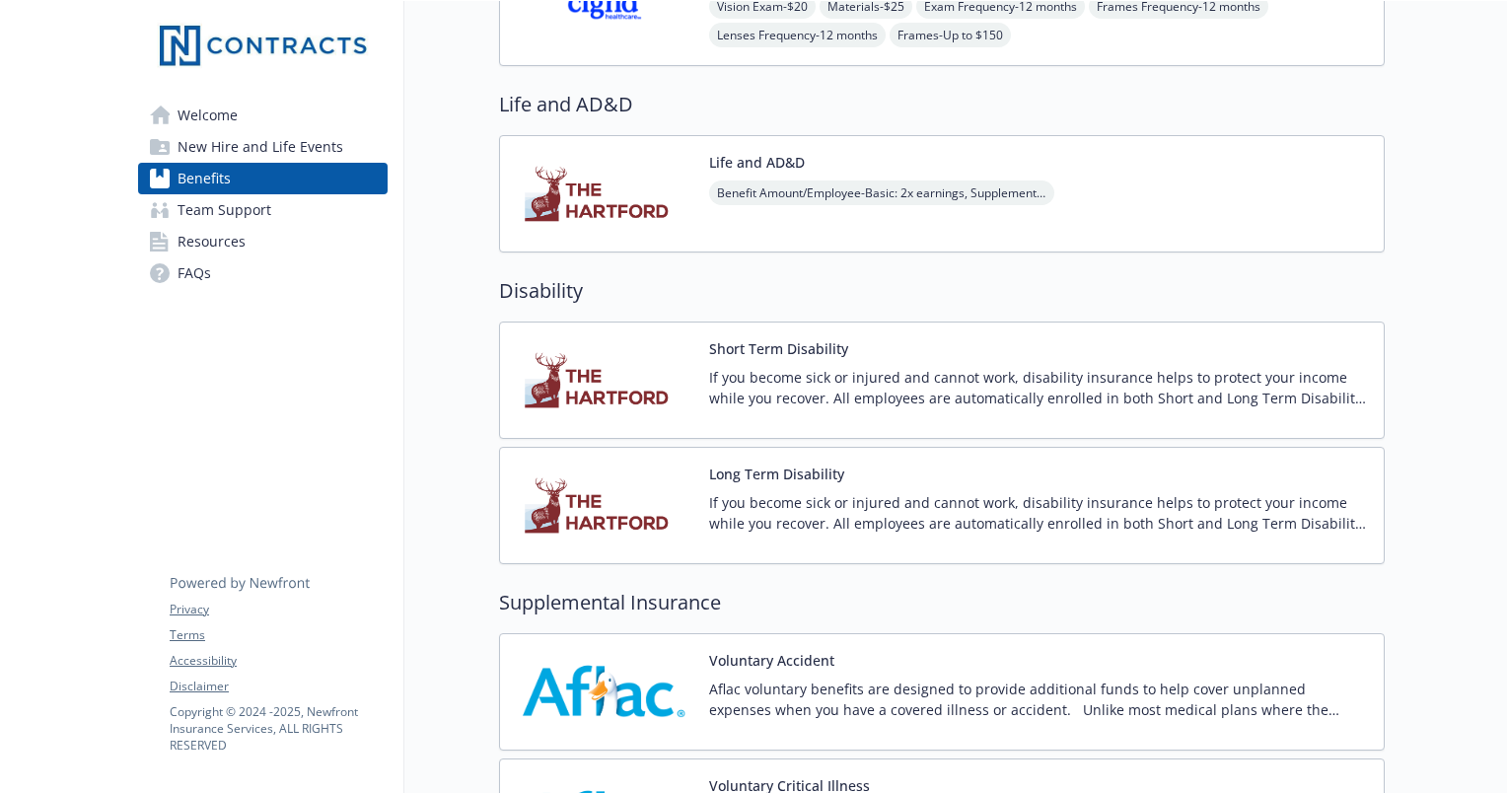
click at [871, 519] on p "If you become sick or injured and cannot work, disability insurance helps to pr…" at bounding box center [1038, 512] width 659 height 41
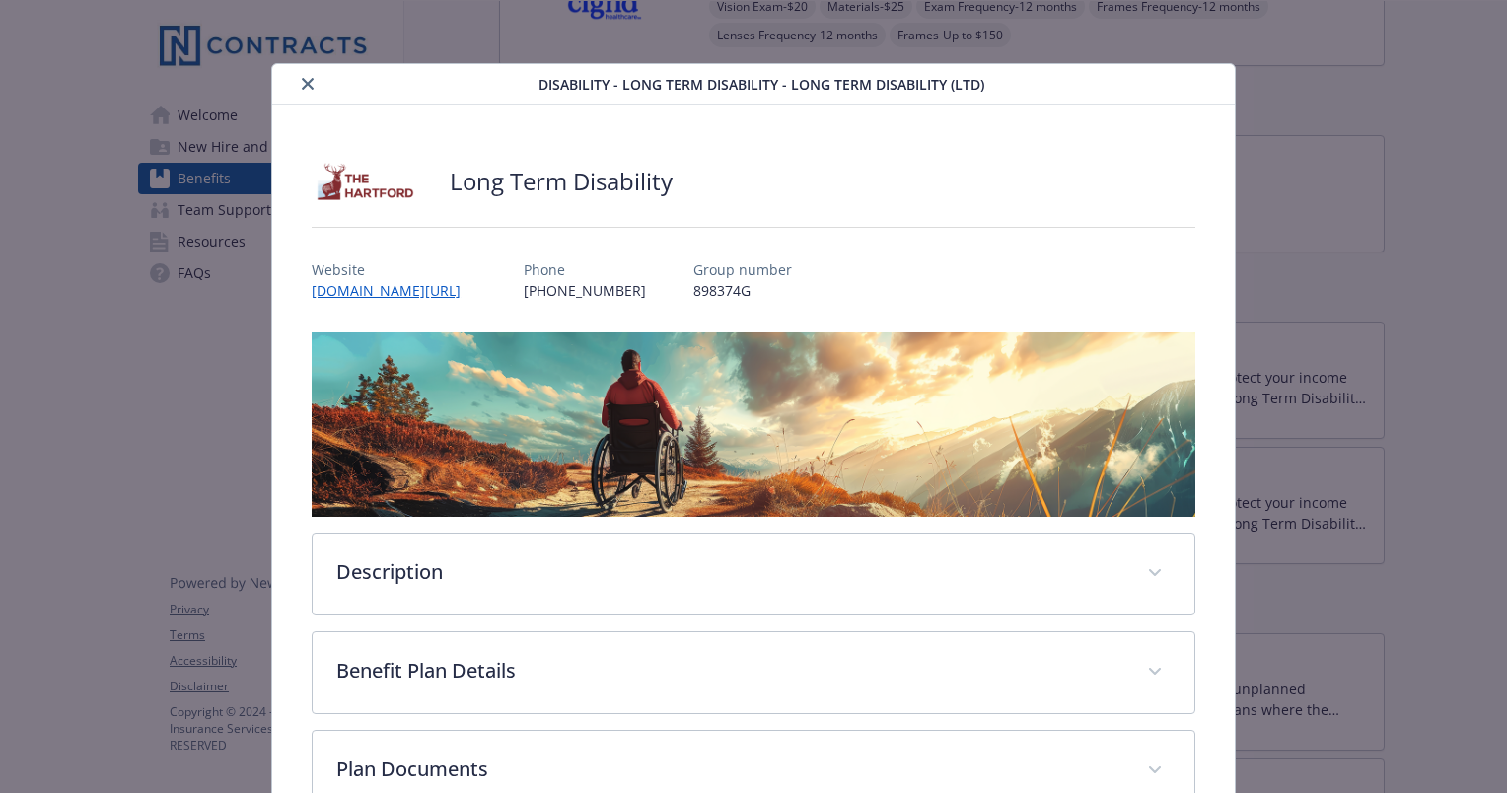
click at [307, 93] on button "close" at bounding box center [308, 84] width 24 height 24
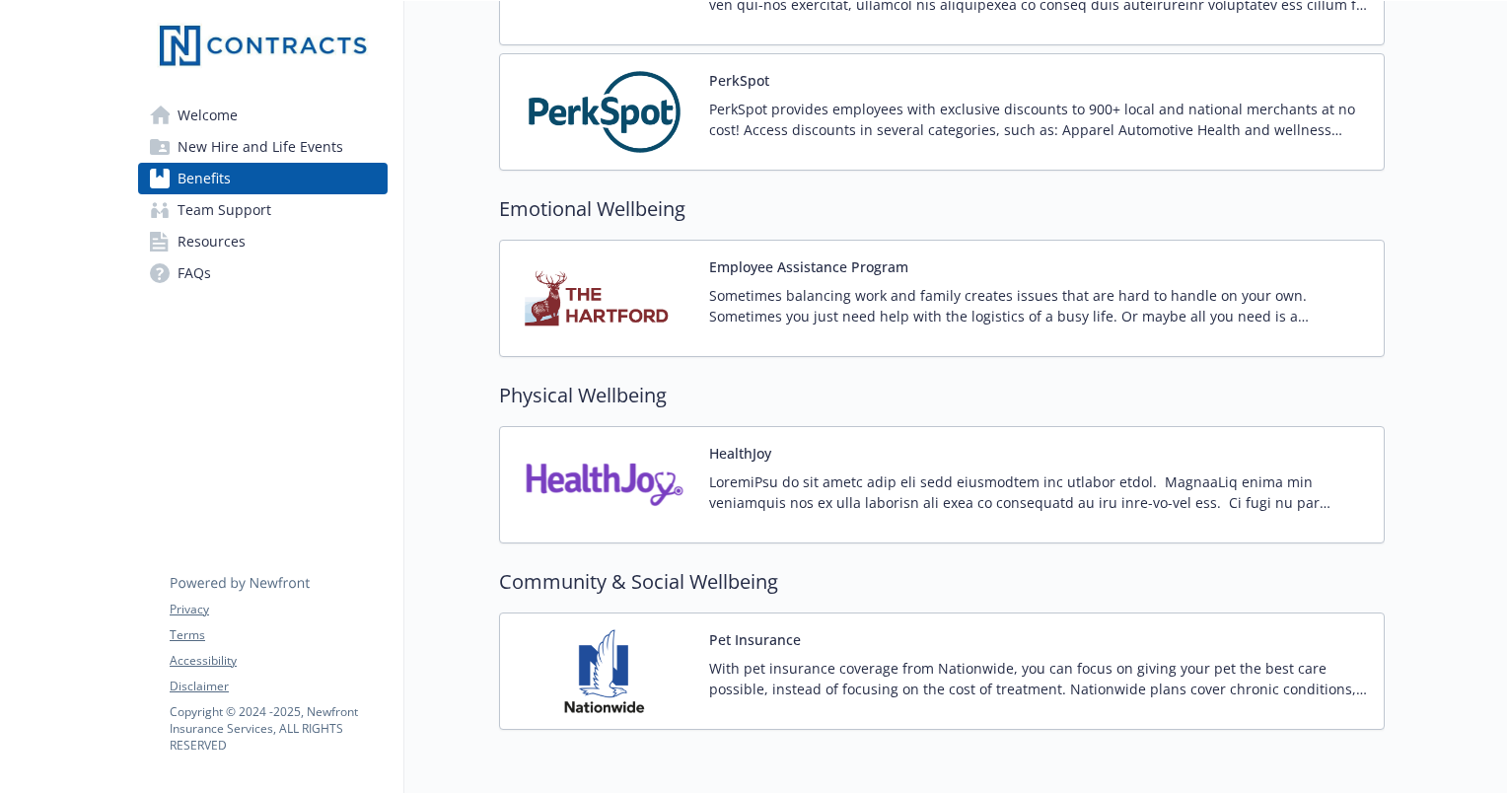
scroll to position [2622, 0]
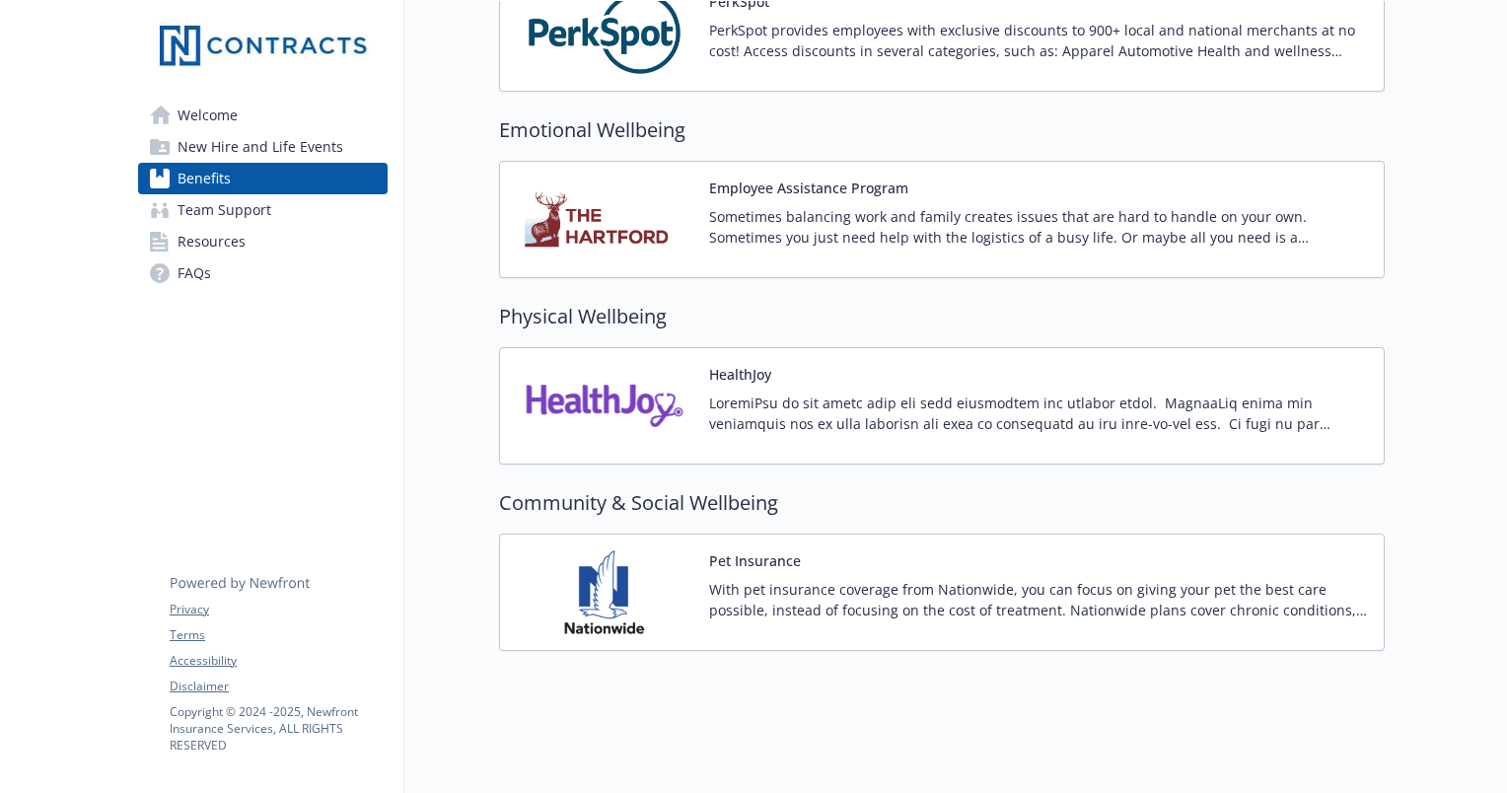
click at [955, 598] on p "With pet insurance coverage from Nationwide, you can focus on giving your pet t…" at bounding box center [1038, 599] width 659 height 41
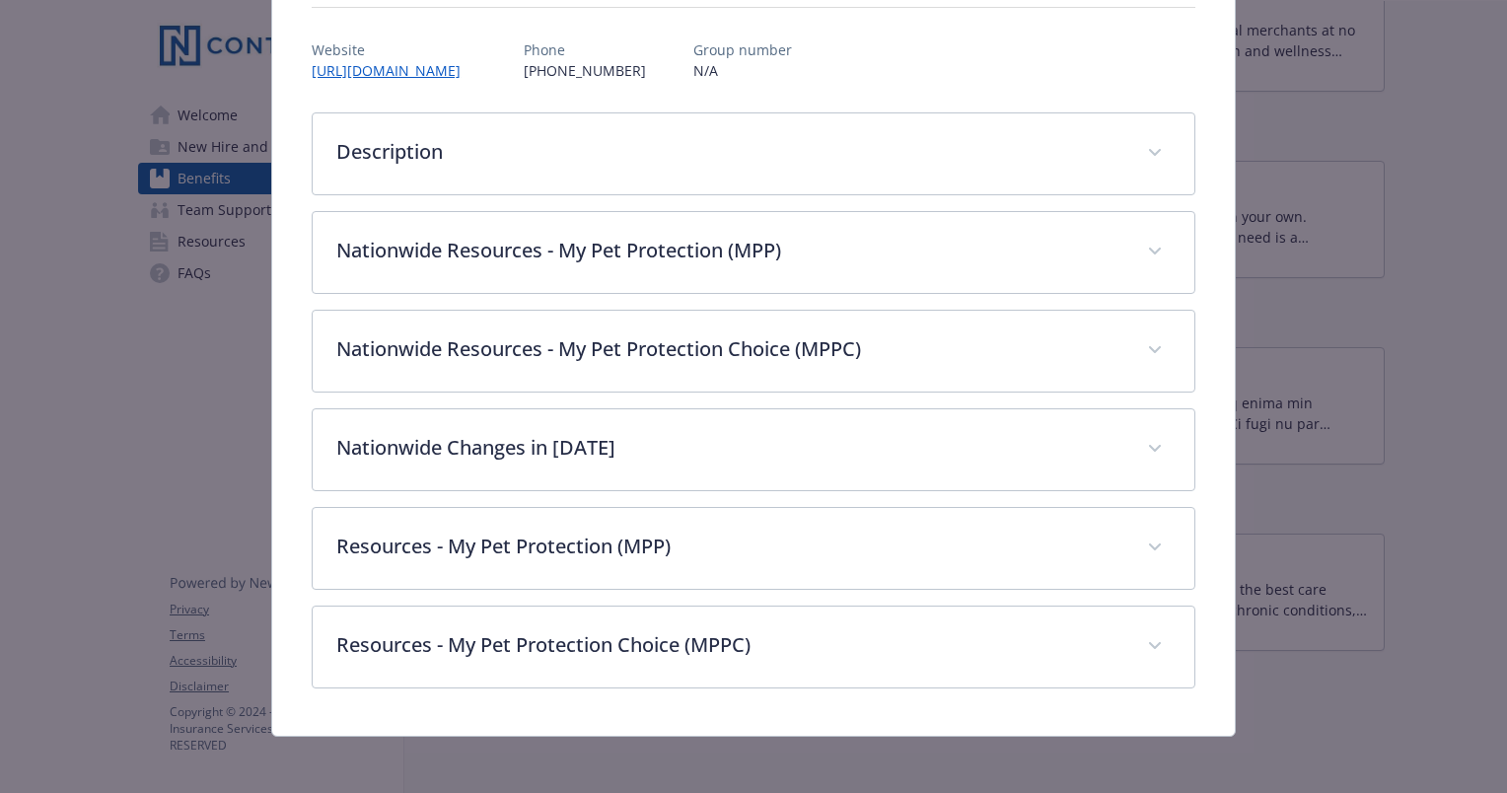
scroll to position [219, 0]
click at [988, 257] on p "Nationwide Resources - My Pet Protection (MPP)" at bounding box center [729, 252] width 787 height 30
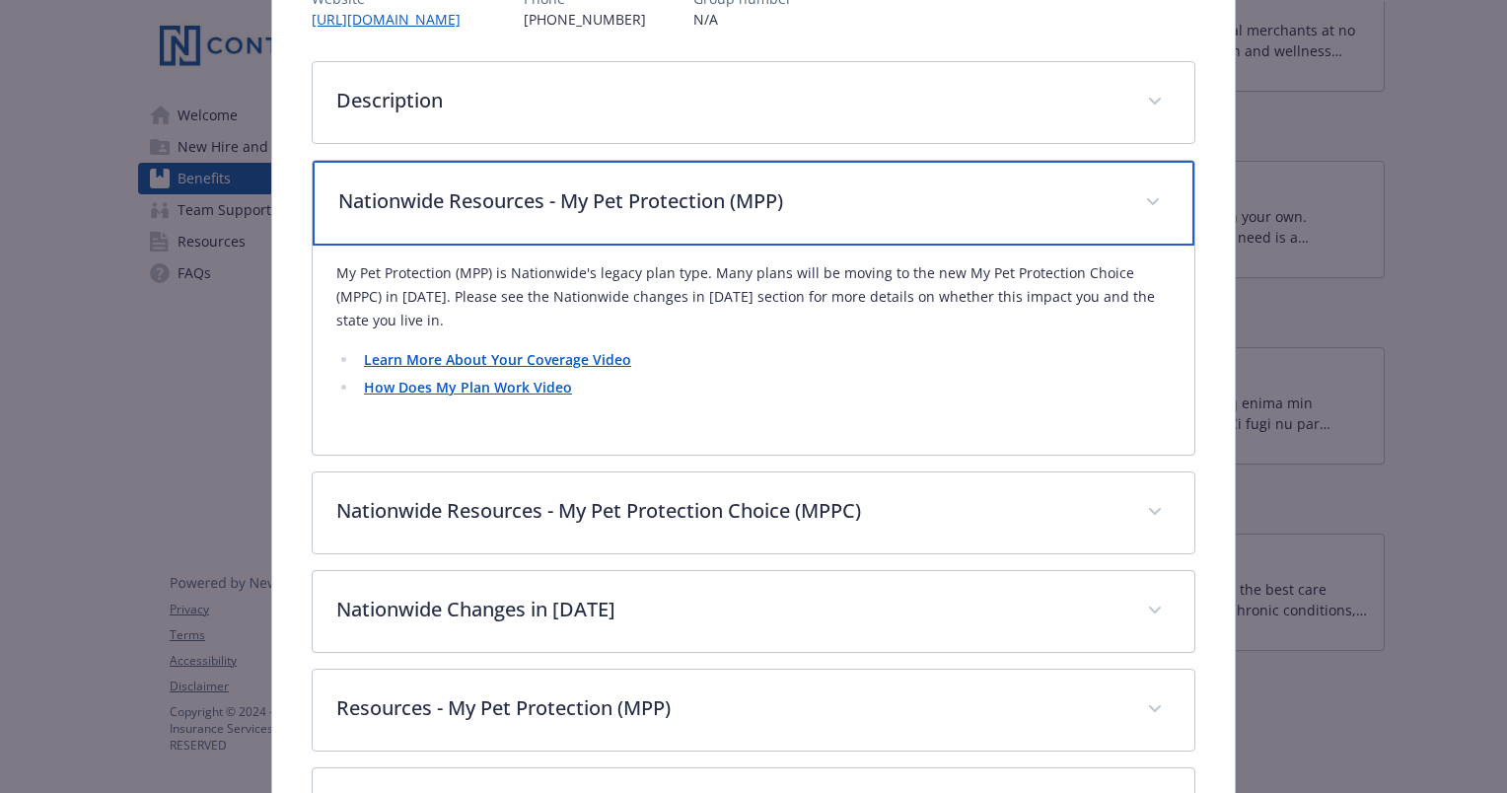
scroll to position [306, 0]
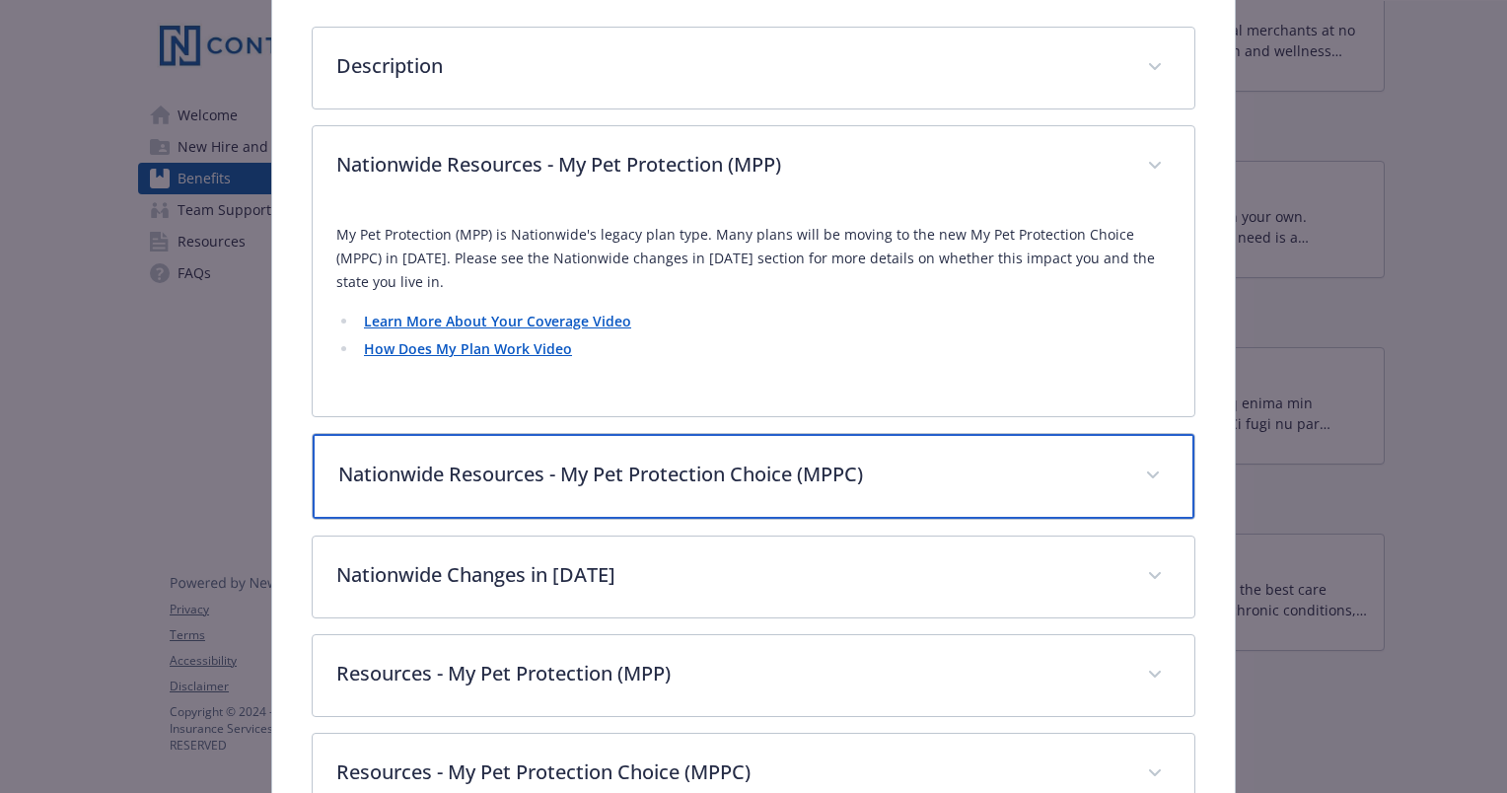
click at [937, 487] on div "Nationwide Resources - My Pet Protection Choice (MPPC)" at bounding box center [754, 476] width 882 height 85
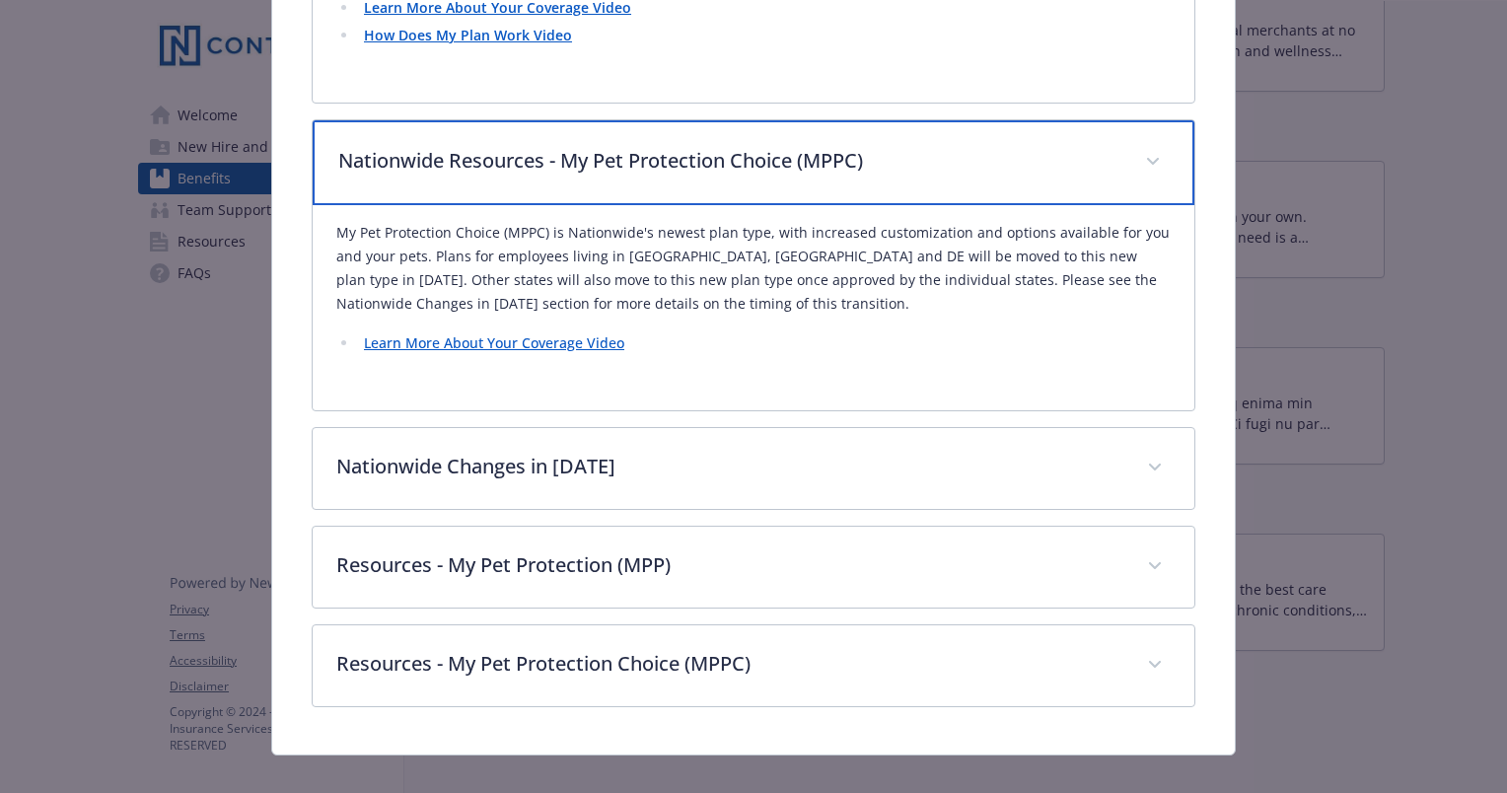
scroll to position [640, 0]
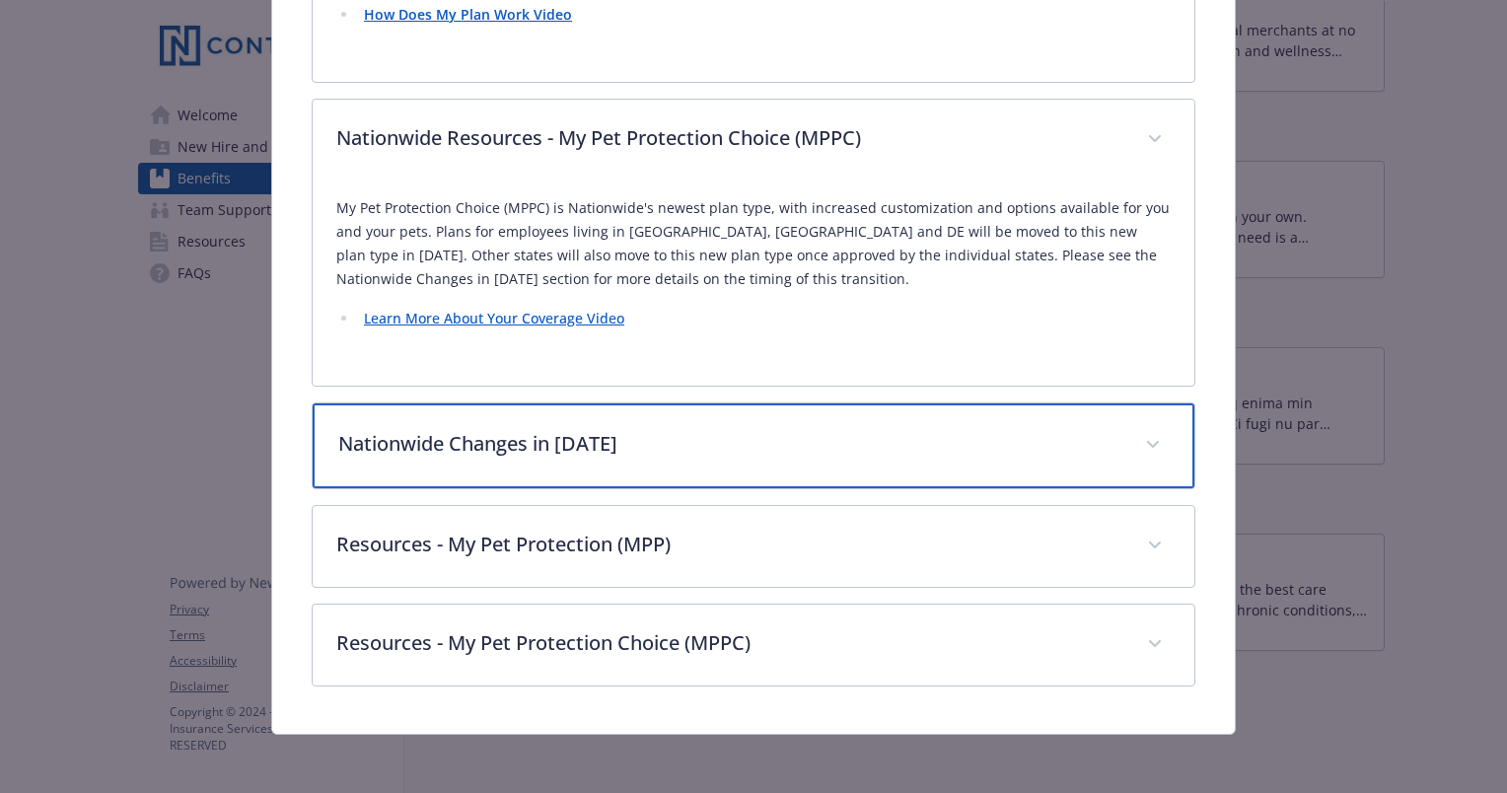
click at [941, 450] on p "Nationwide Changes in [DATE]" at bounding box center [729, 444] width 783 height 30
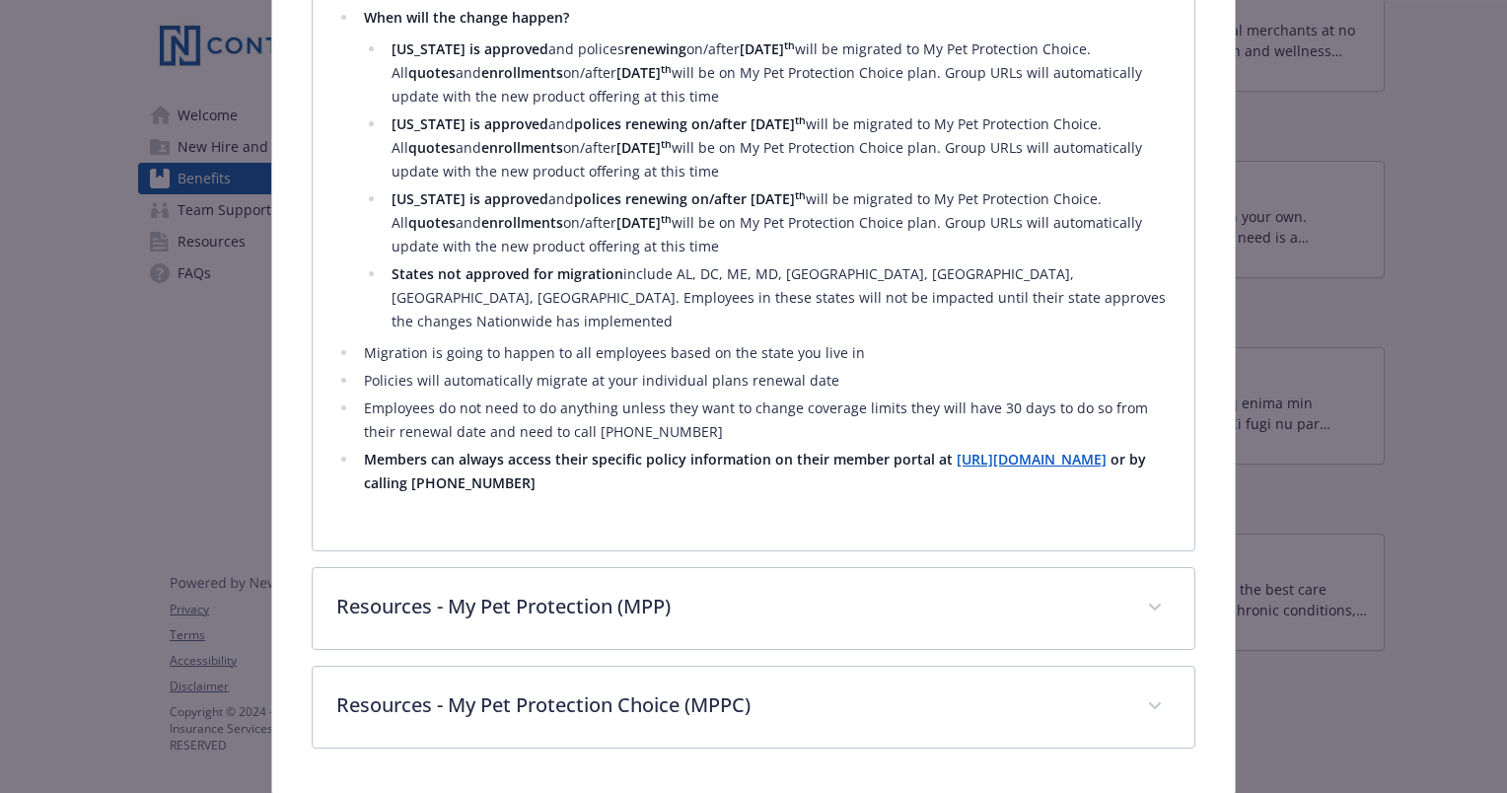
scroll to position [1307, 0]
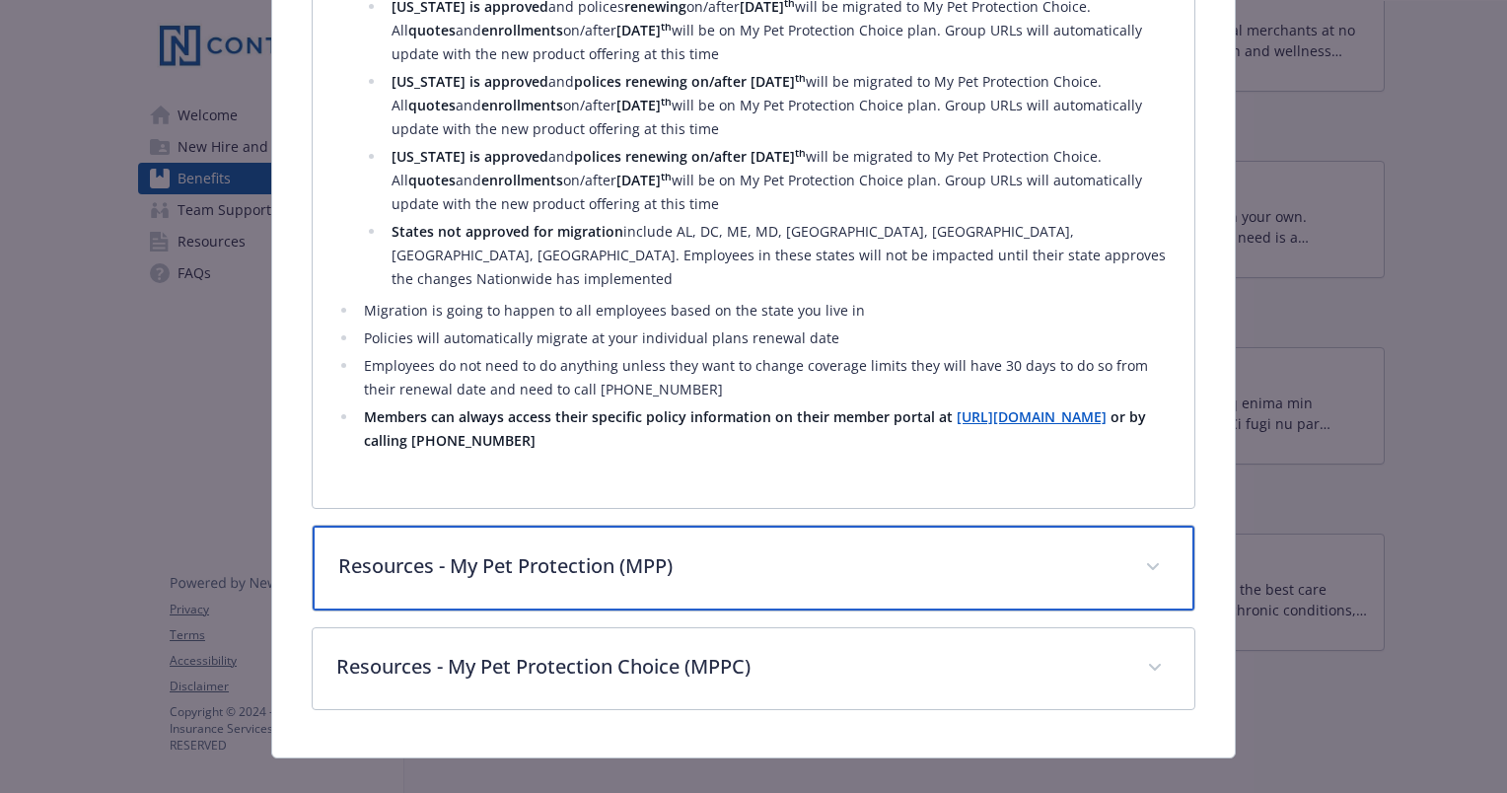
click at [834, 551] on p "Resources - My Pet Protection (MPP)" at bounding box center [729, 566] width 783 height 30
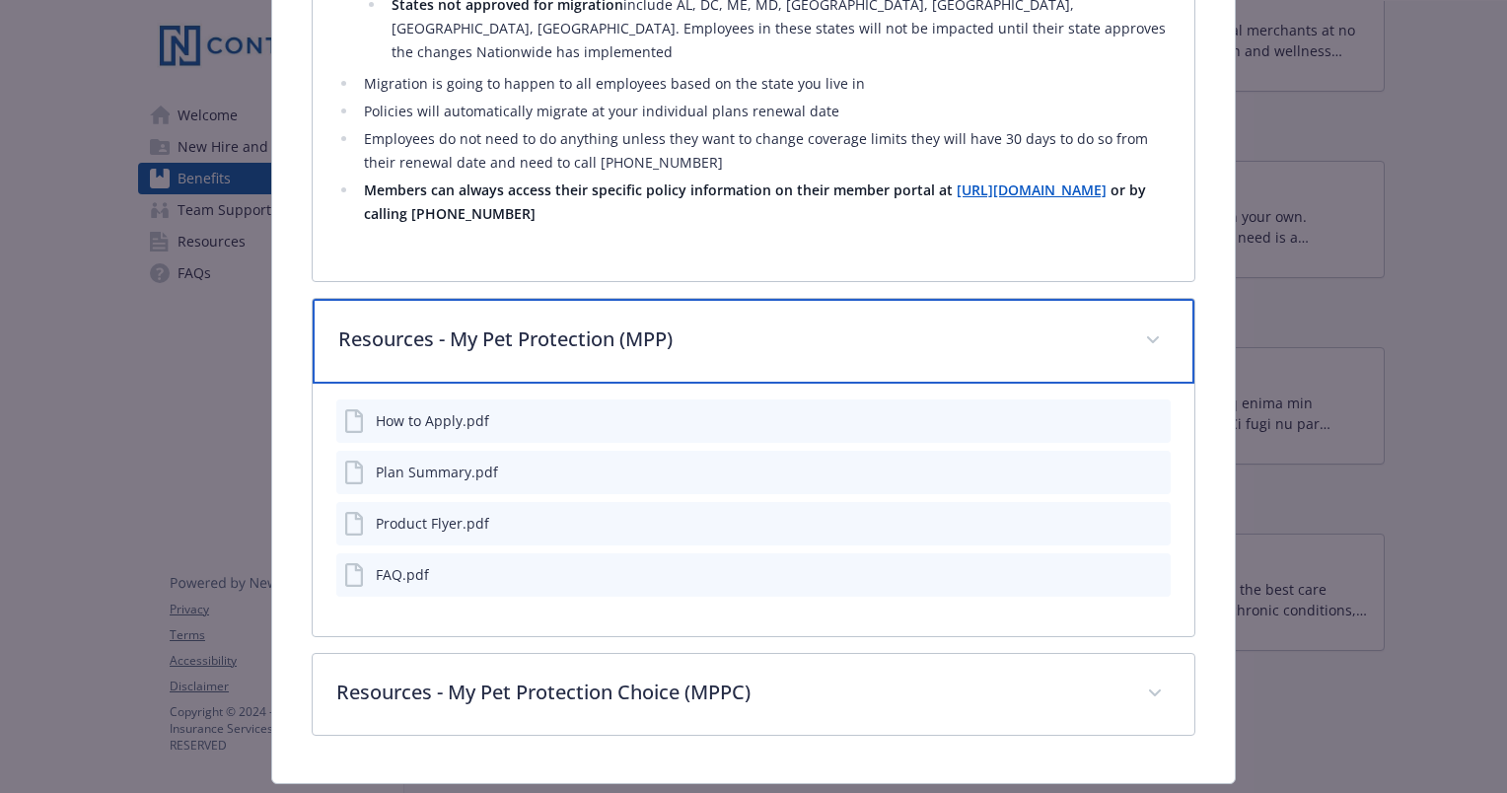
scroll to position [1560, 0]
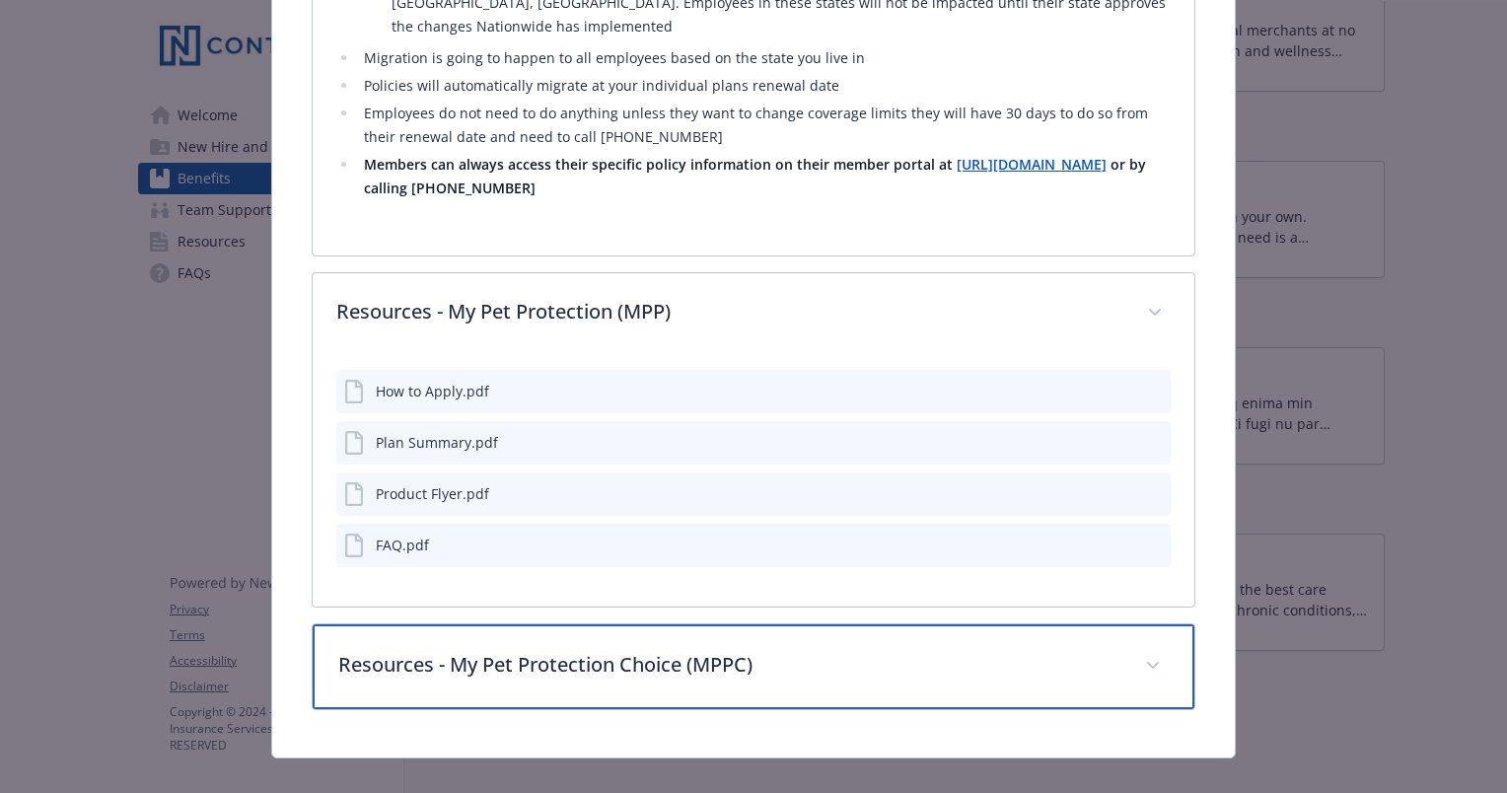
click at [833, 651] on p "Resources - My Pet Protection Choice (MPPC)" at bounding box center [729, 665] width 783 height 30
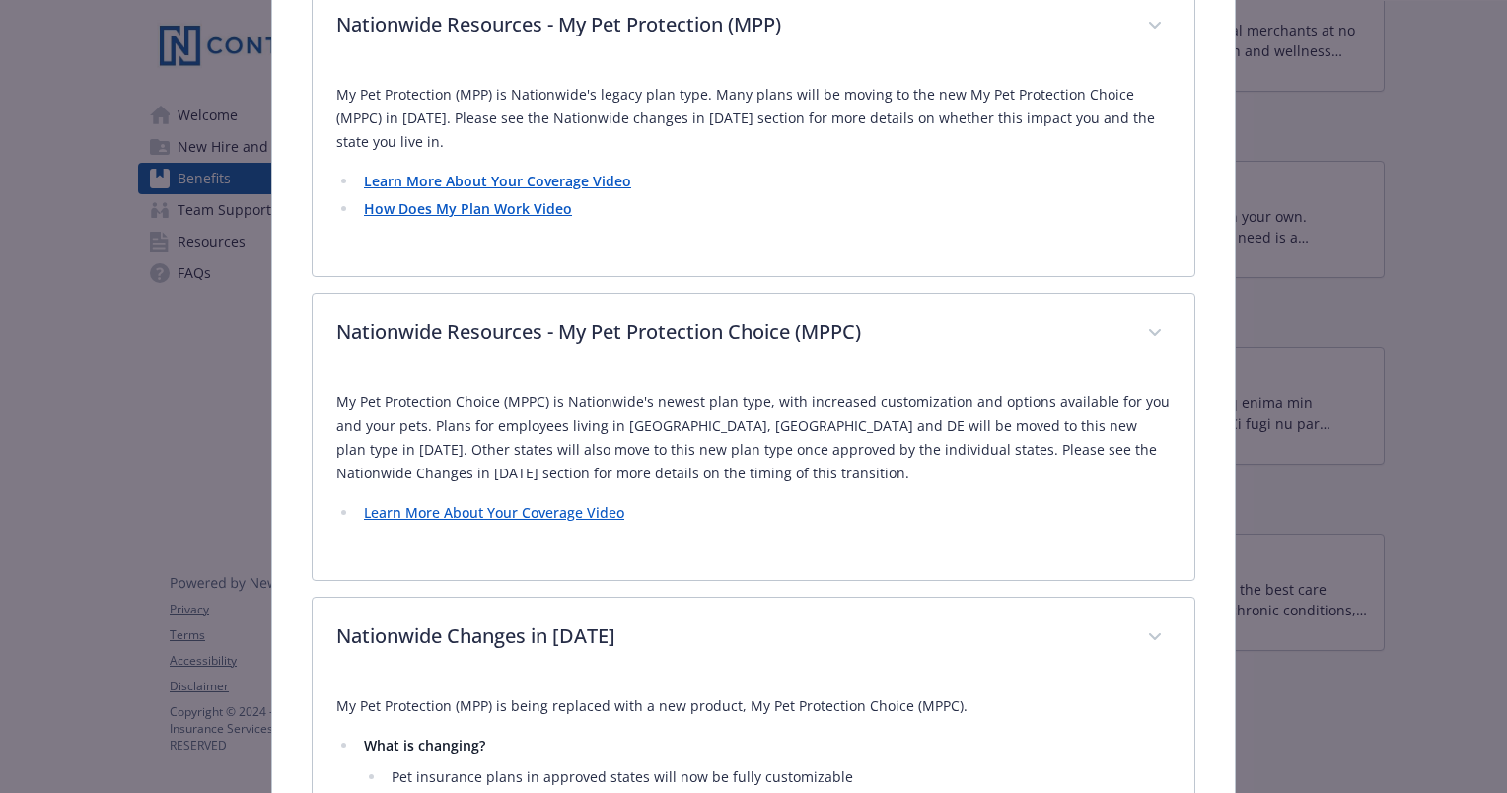
scroll to position [0, 0]
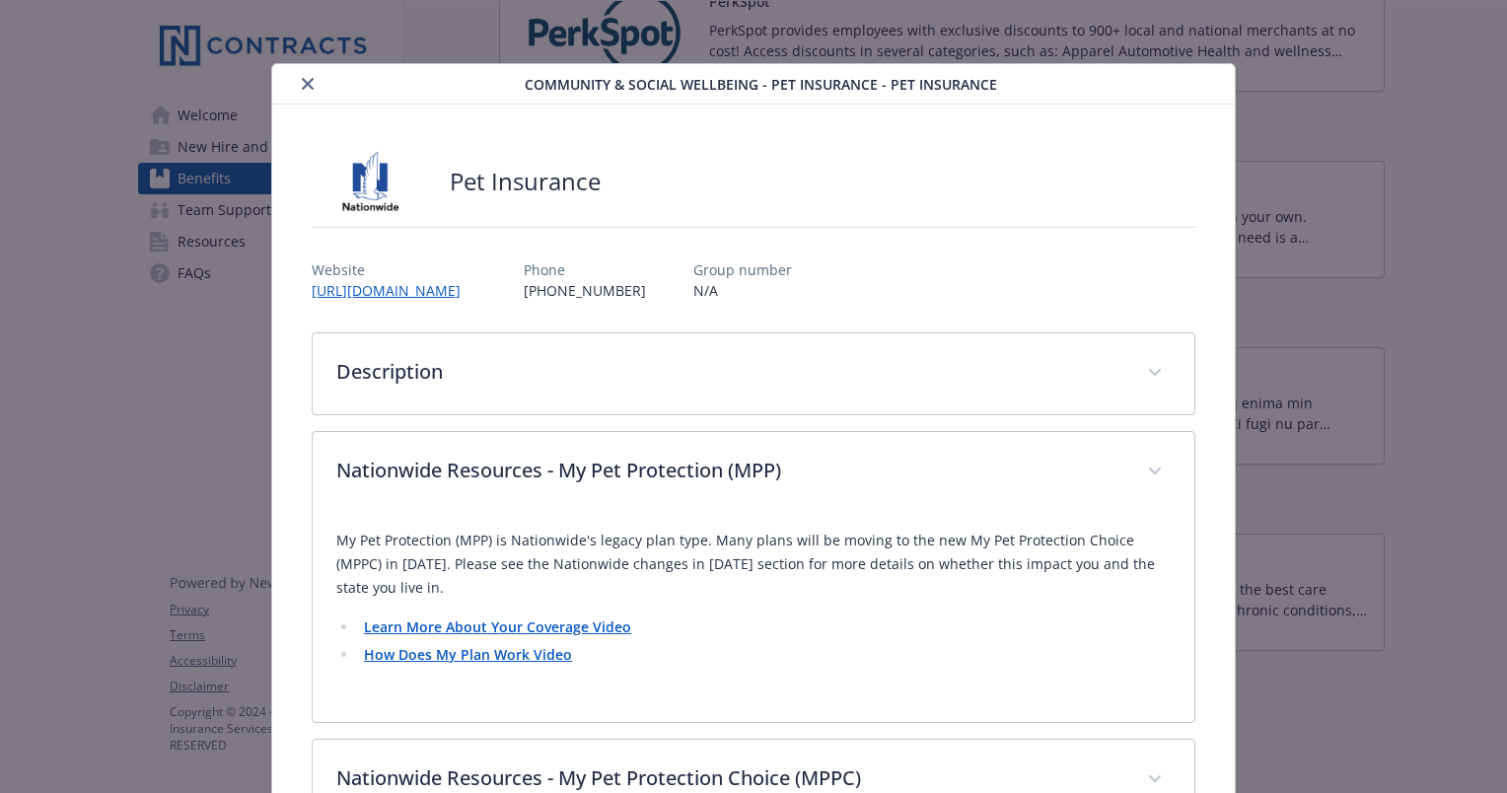
click at [304, 82] on icon "close" at bounding box center [308, 84] width 12 height 12
